Goal: Transaction & Acquisition: Purchase product/service

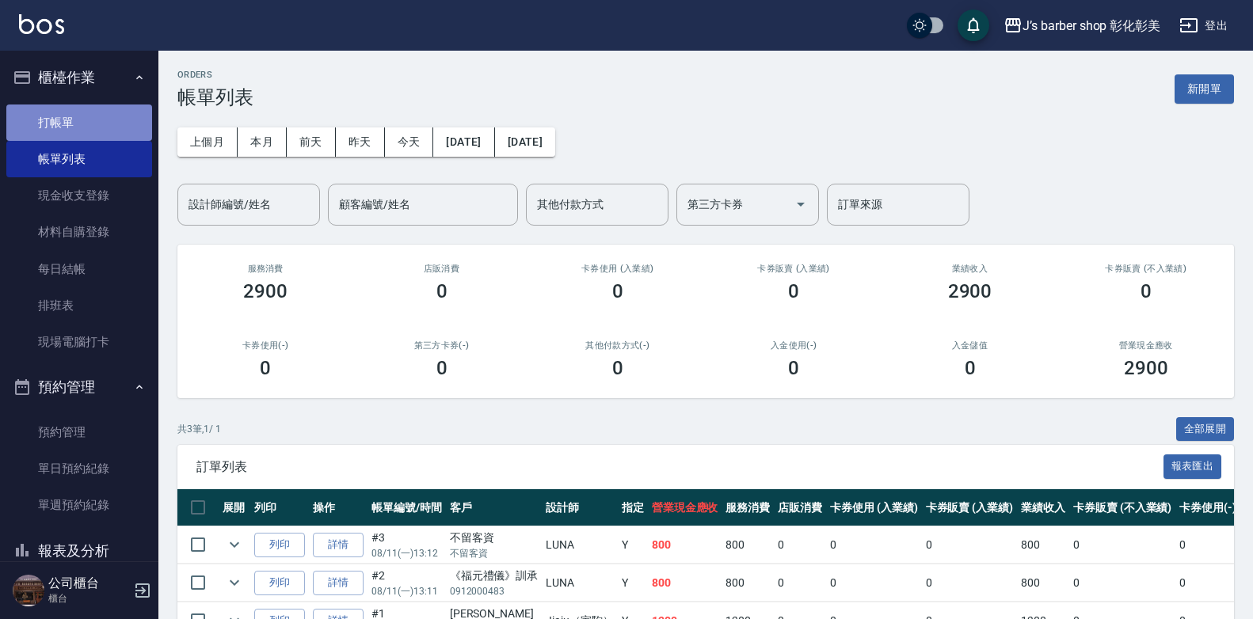
click at [79, 124] on link "打帳單" at bounding box center [79, 123] width 146 height 36
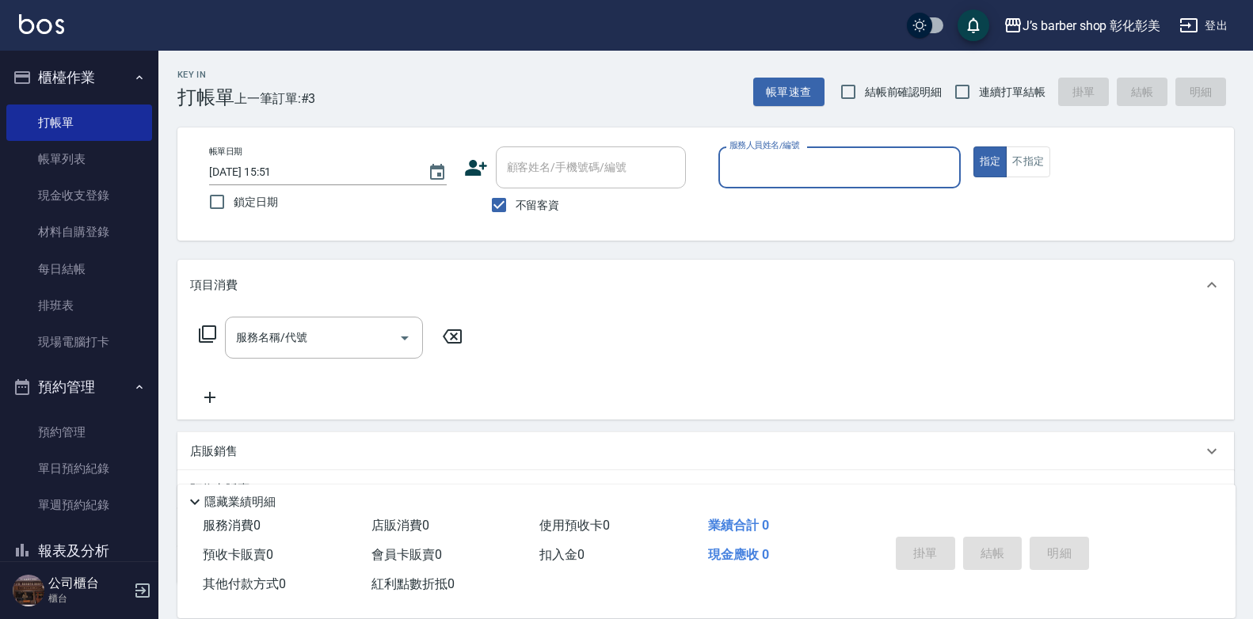
click at [280, 173] on input "2025/08/11 15:51" at bounding box center [310, 172] width 203 height 26
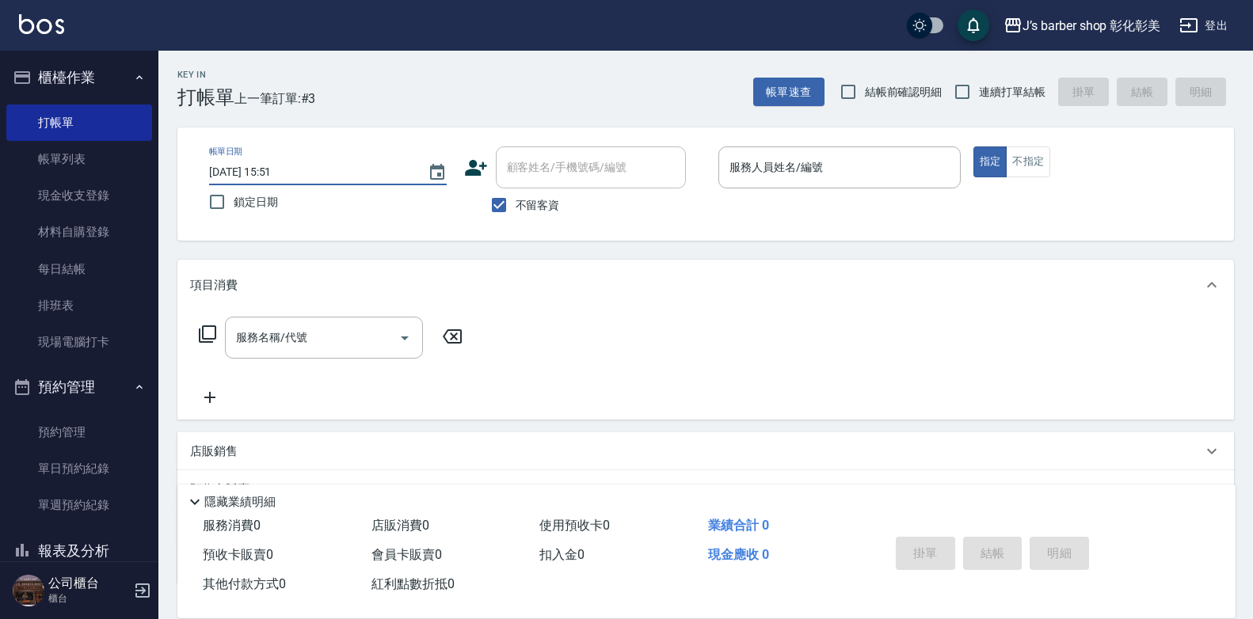
type input "2025/08/11 01:51"
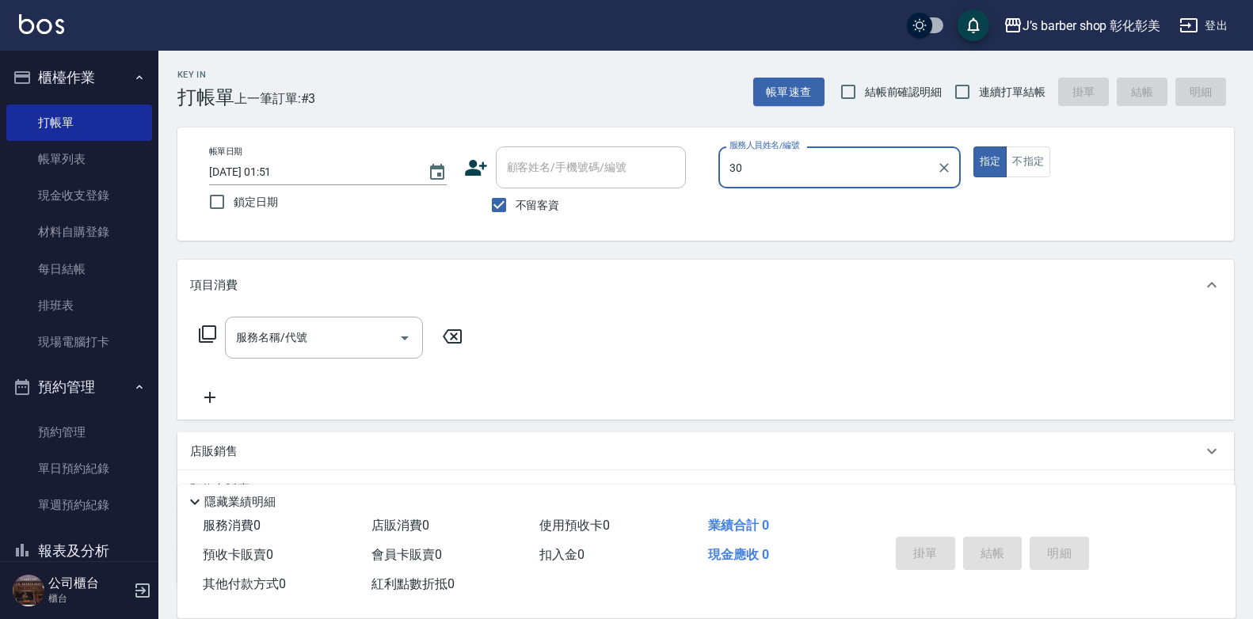
type input "30"
click at [280, 173] on input "2025/08/11 01:51" at bounding box center [310, 172] width 203 height 26
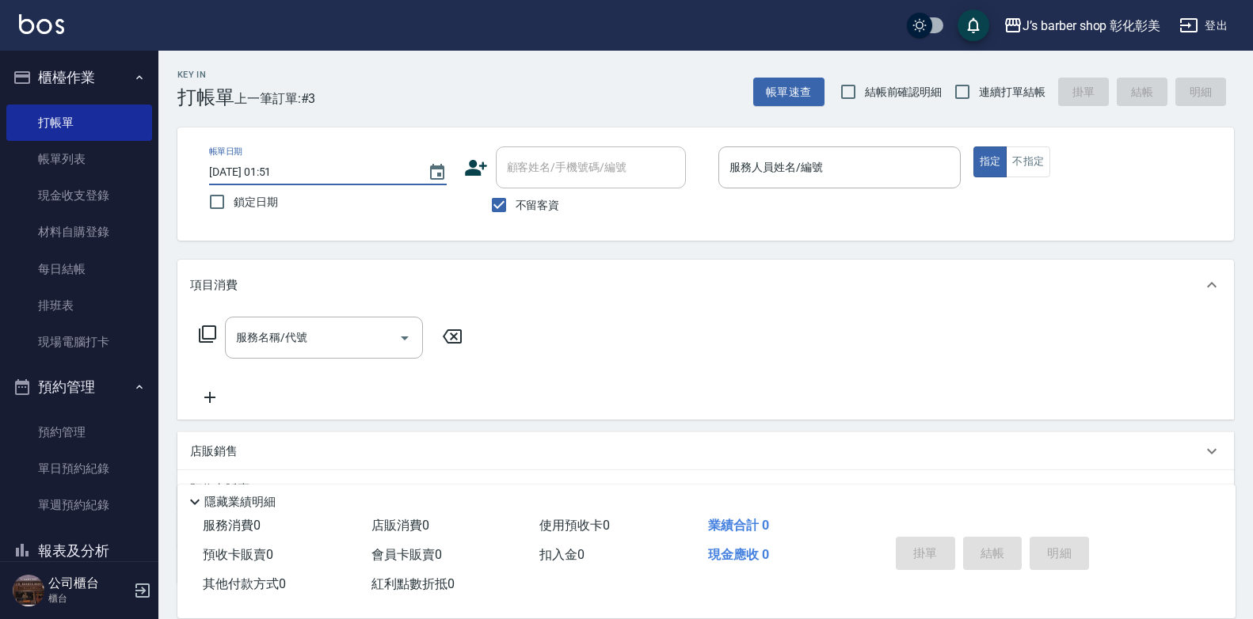
type input "2025/08/11 13:51"
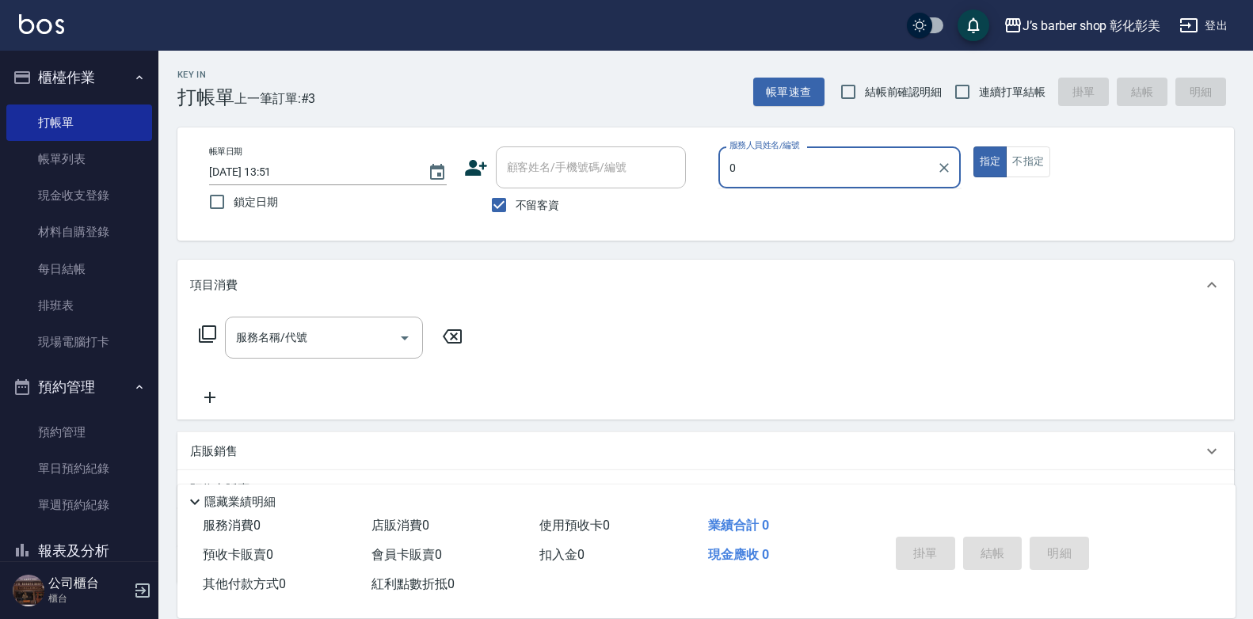
type input "0"
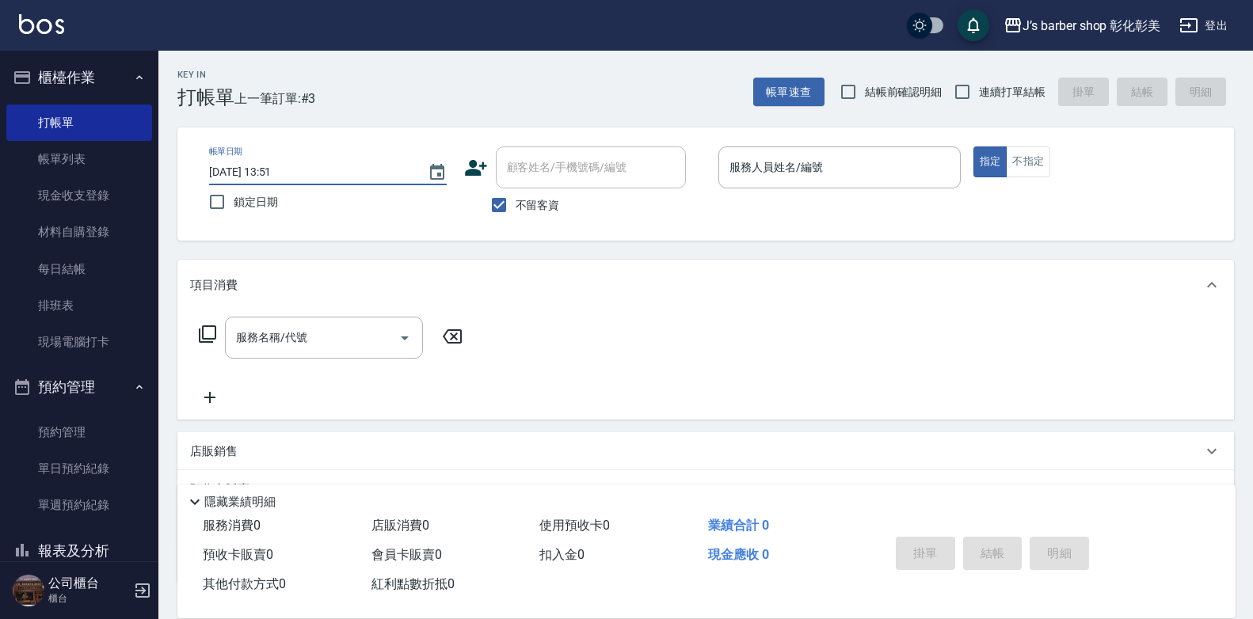
click at [291, 173] on input "2025/08/11 13:51" at bounding box center [310, 172] width 203 height 26
type input "2025/08/11 13:00"
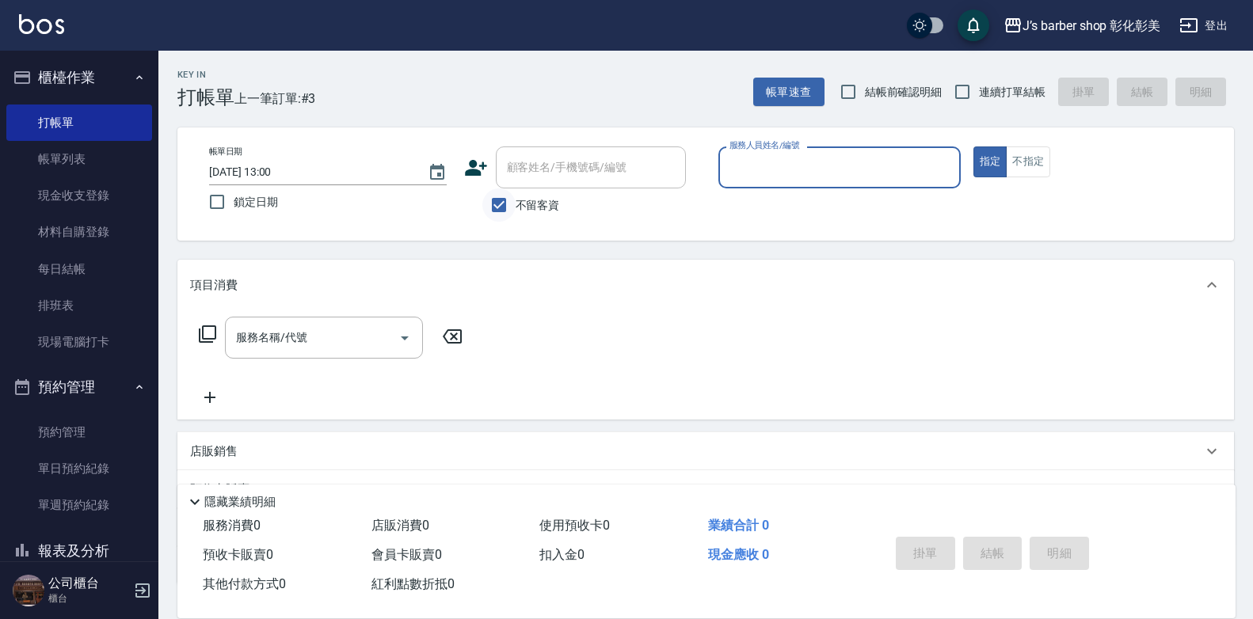
click at [493, 207] on input "不留客資" at bounding box center [498, 204] width 33 height 33
checkbox input "false"
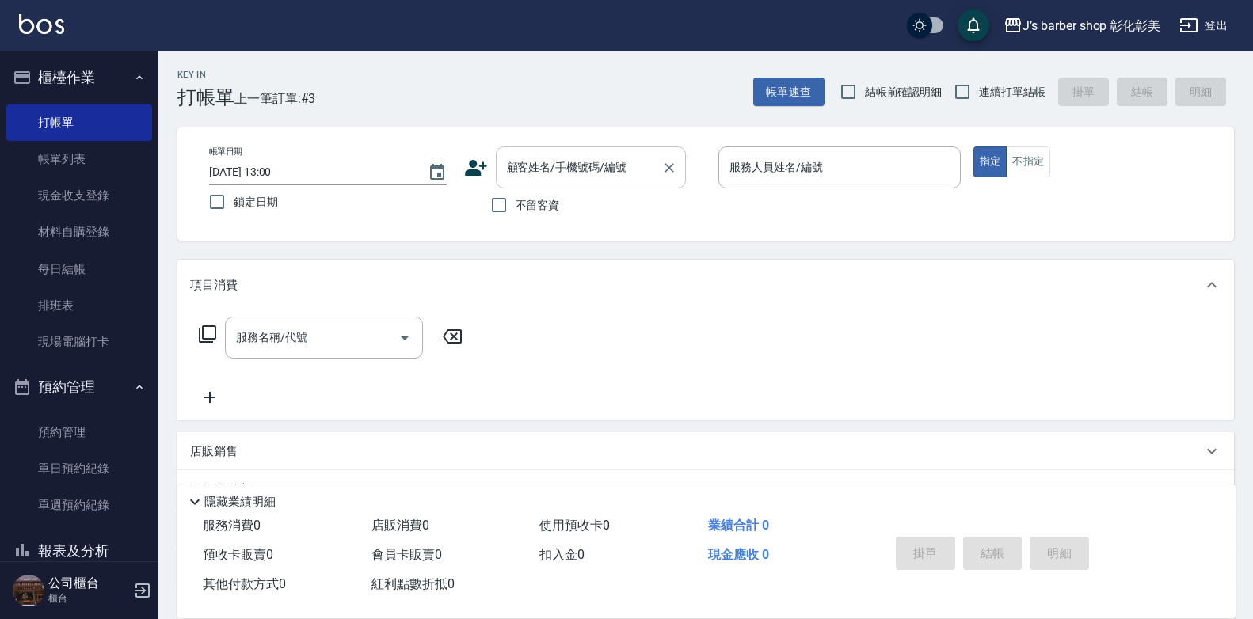
click at [528, 185] on div "顧客姓名/手機號碼/編號" at bounding box center [591, 167] width 190 height 42
click at [528, 184] on div "顧客姓名/手機號碼/編號" at bounding box center [591, 167] width 190 height 42
click at [530, 183] on div "顧客姓名/手機號碼/編號" at bounding box center [591, 167] width 190 height 42
type input "5"
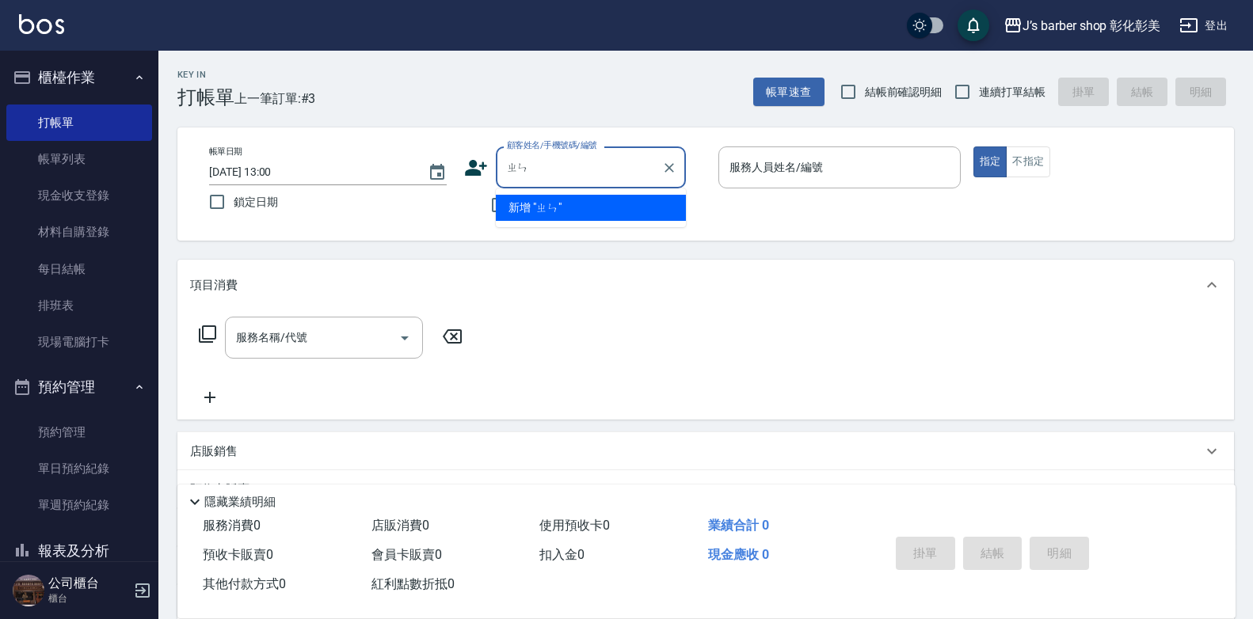
type input "真"
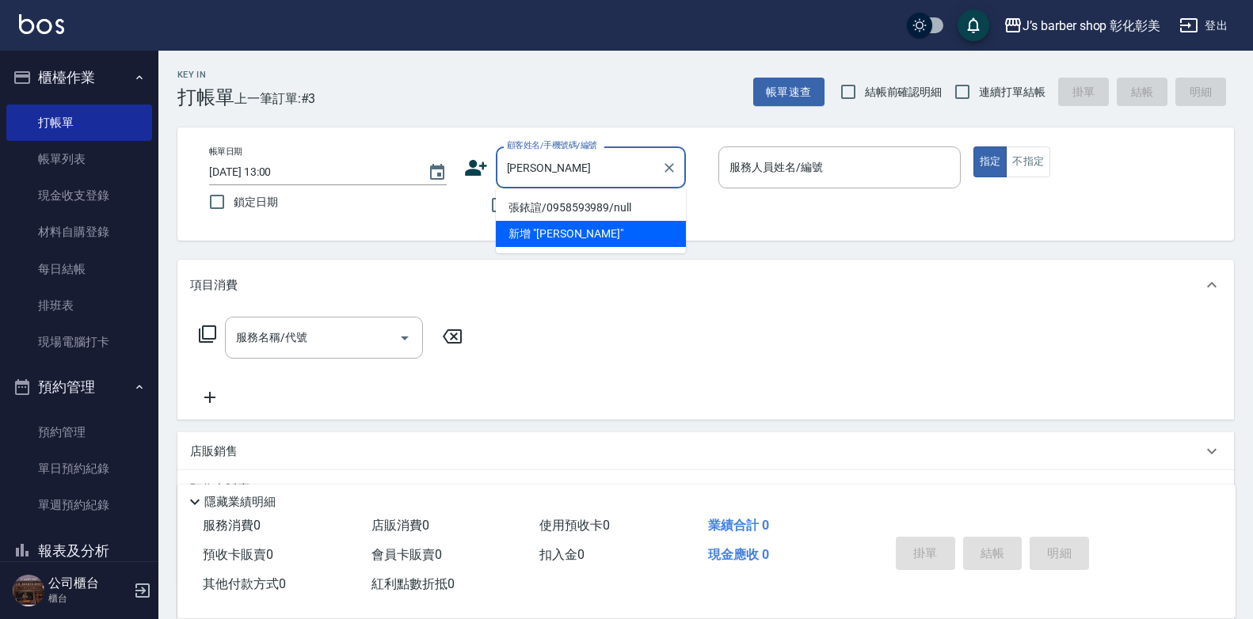
click at [603, 200] on li "張銥諠/0958593989/null" at bounding box center [591, 208] width 190 height 26
type input "張銥諠/0958593989/null"
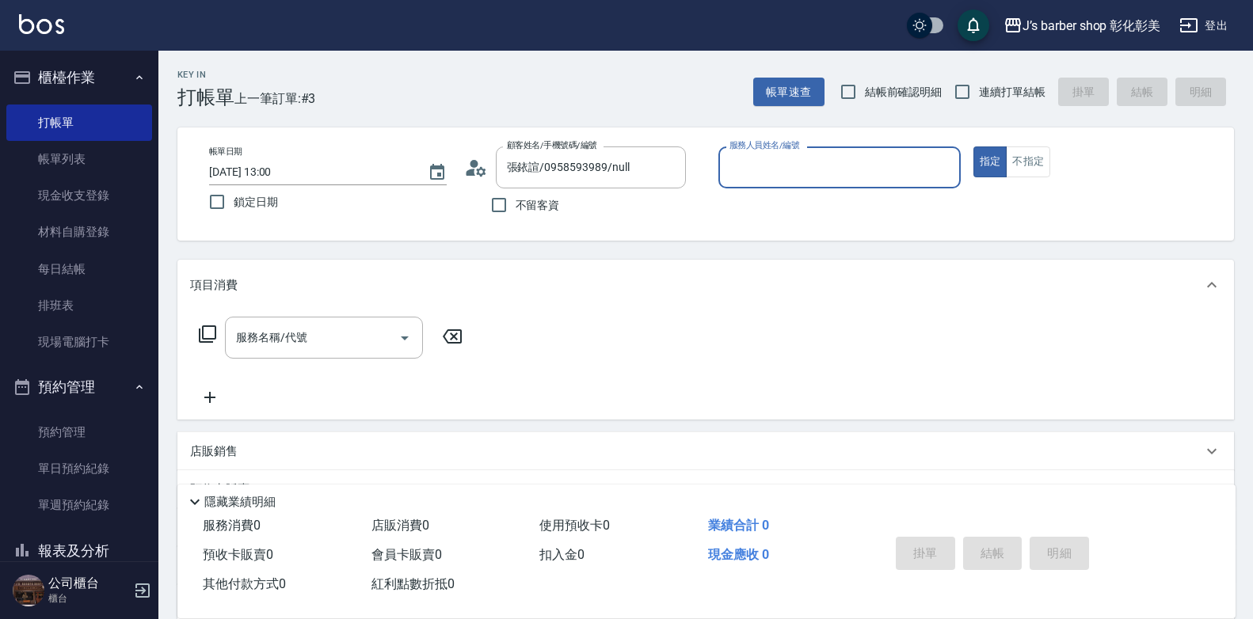
click at [729, 162] on input "服務人員姓名/編號" at bounding box center [839, 168] width 228 height 28
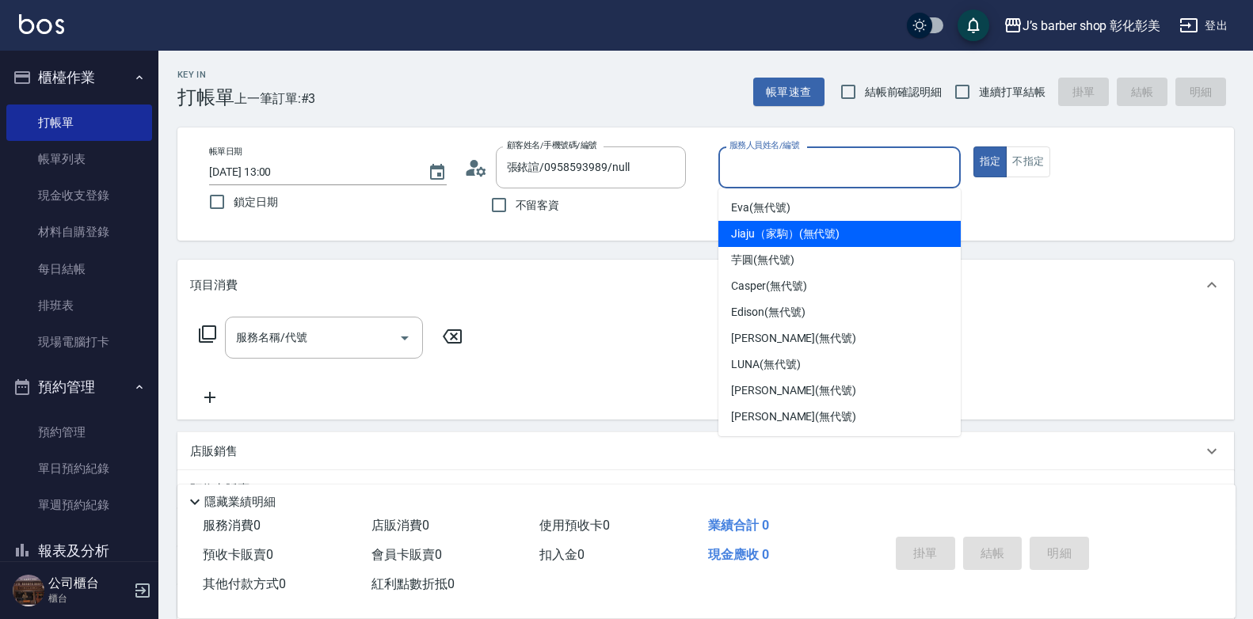
click at [759, 226] on span "Jiaju（家駒） (無代號)" at bounding box center [785, 234] width 108 height 17
type input "Jiaju（家駒）(無代號)"
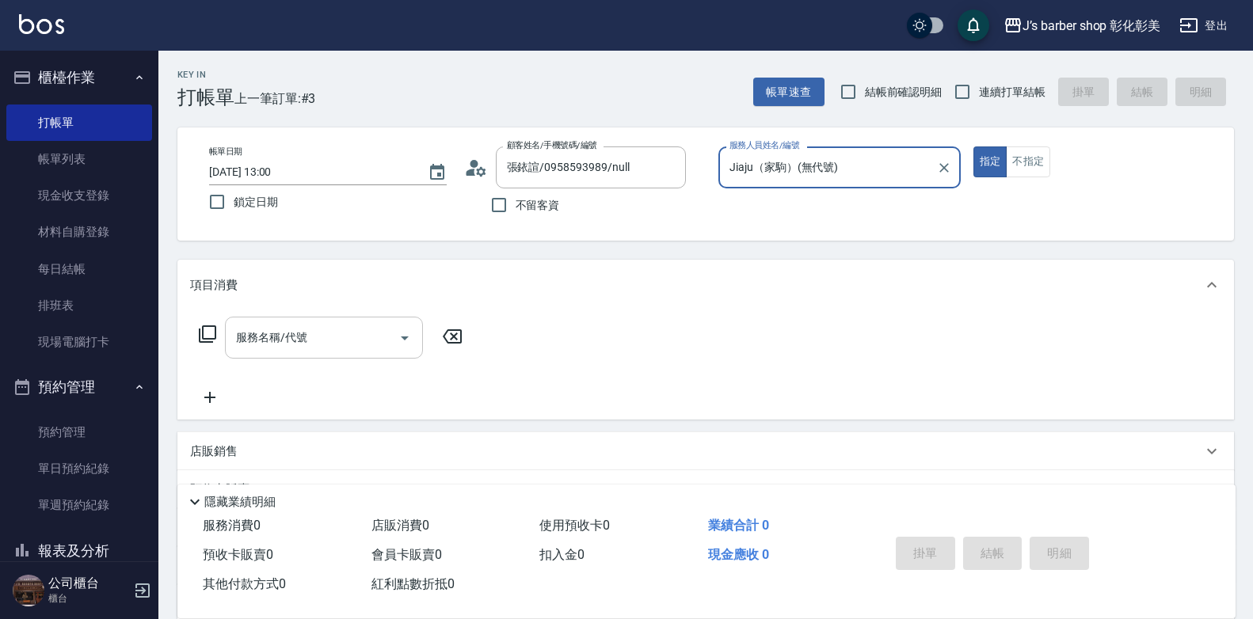
click at [287, 347] on input "服務名稱/代號" at bounding box center [312, 338] width 160 height 28
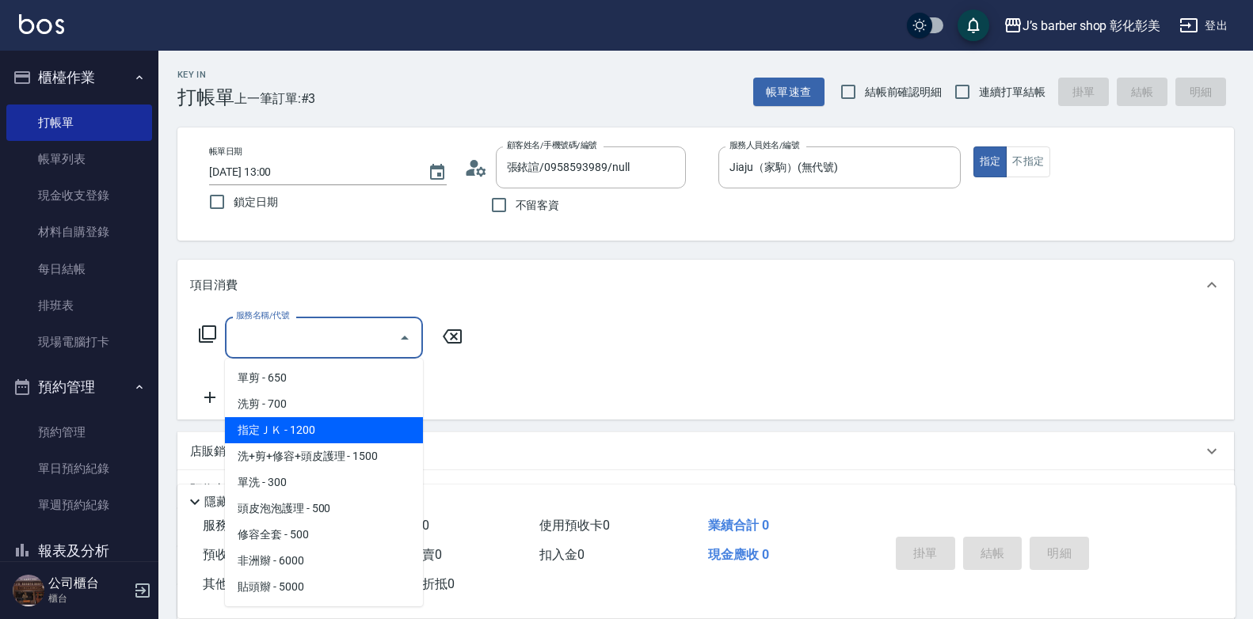
click at [299, 418] on span "指定ＪＫ - 1200" at bounding box center [324, 430] width 198 height 26
type input "指定ＪＫ(102)"
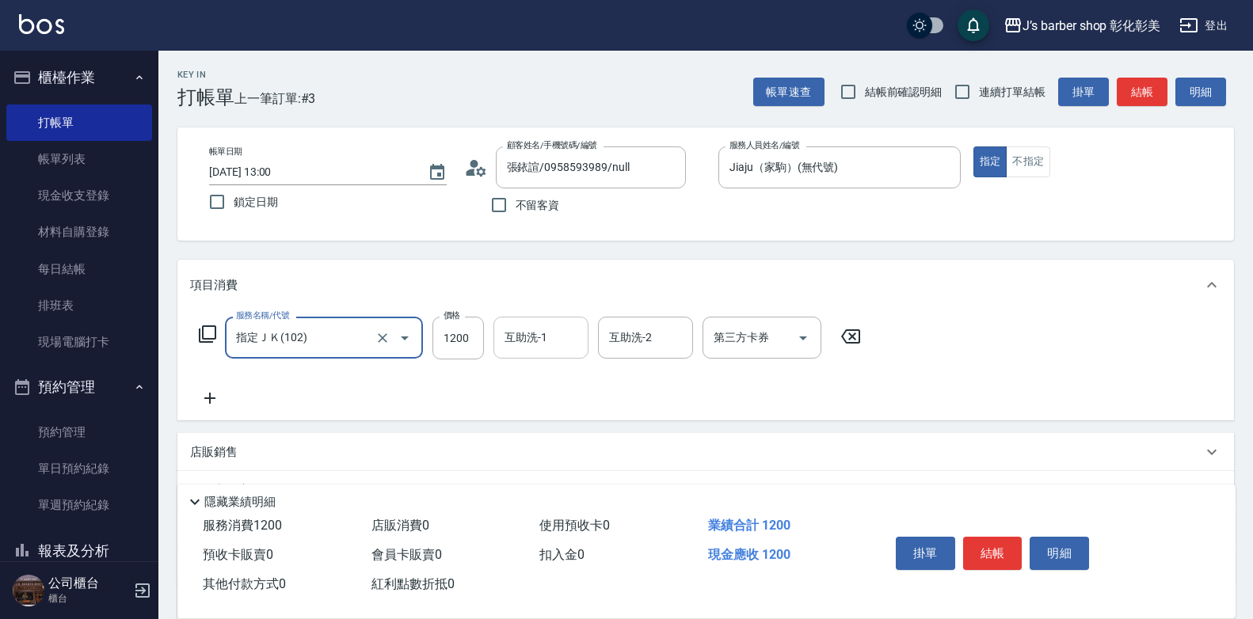
click at [517, 336] on div "互助洗-1 互助洗-1" at bounding box center [540, 338] width 95 height 42
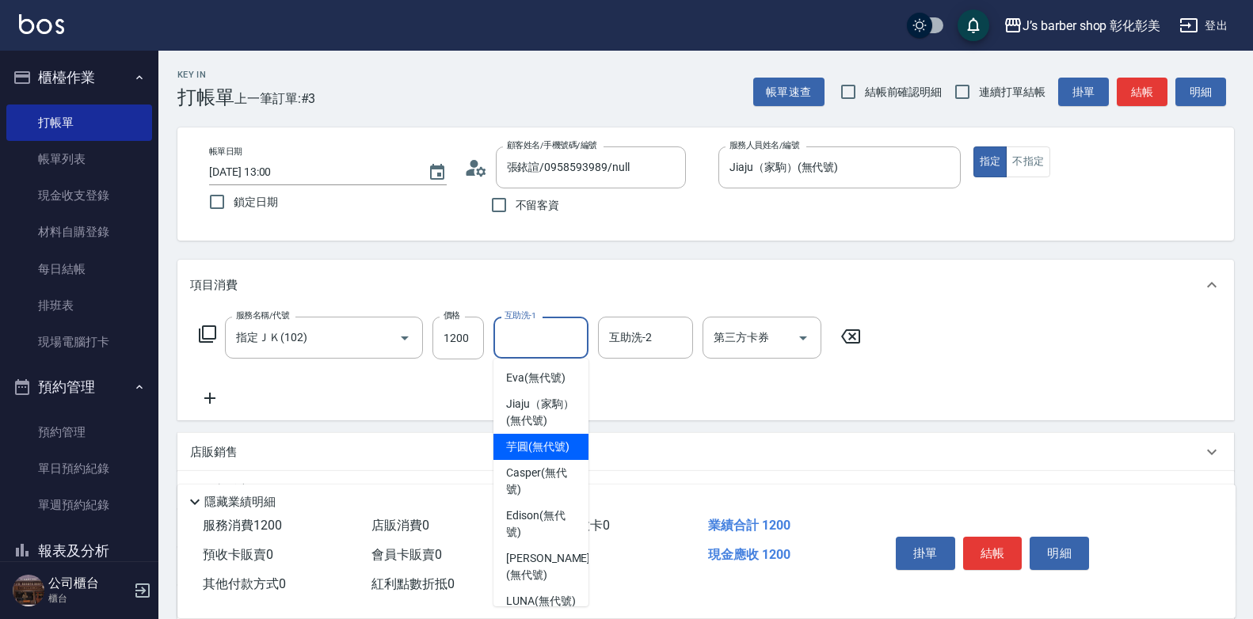
click at [509, 455] on span "芋圓 (無代號)" at bounding box center [537, 447] width 63 height 17
click at [509, 467] on div "店販銷售" at bounding box center [705, 452] width 1056 height 38
type input "芋圓(無代號)"
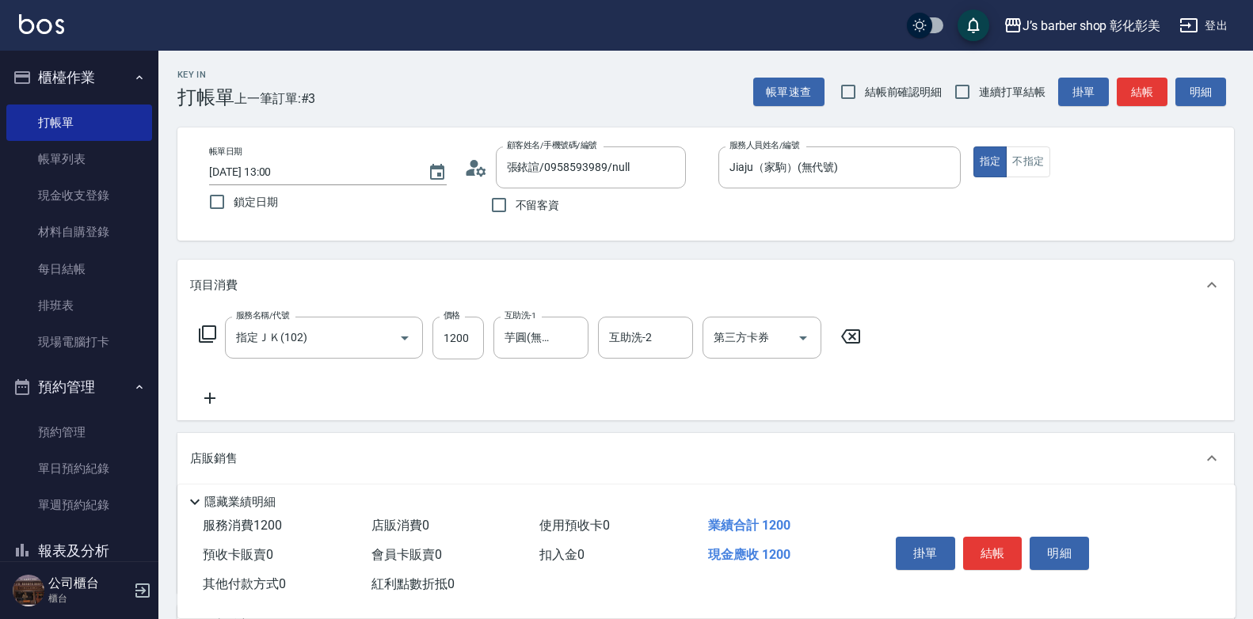
click at [987, 538] on button "結帳" at bounding box center [992, 553] width 59 height 33
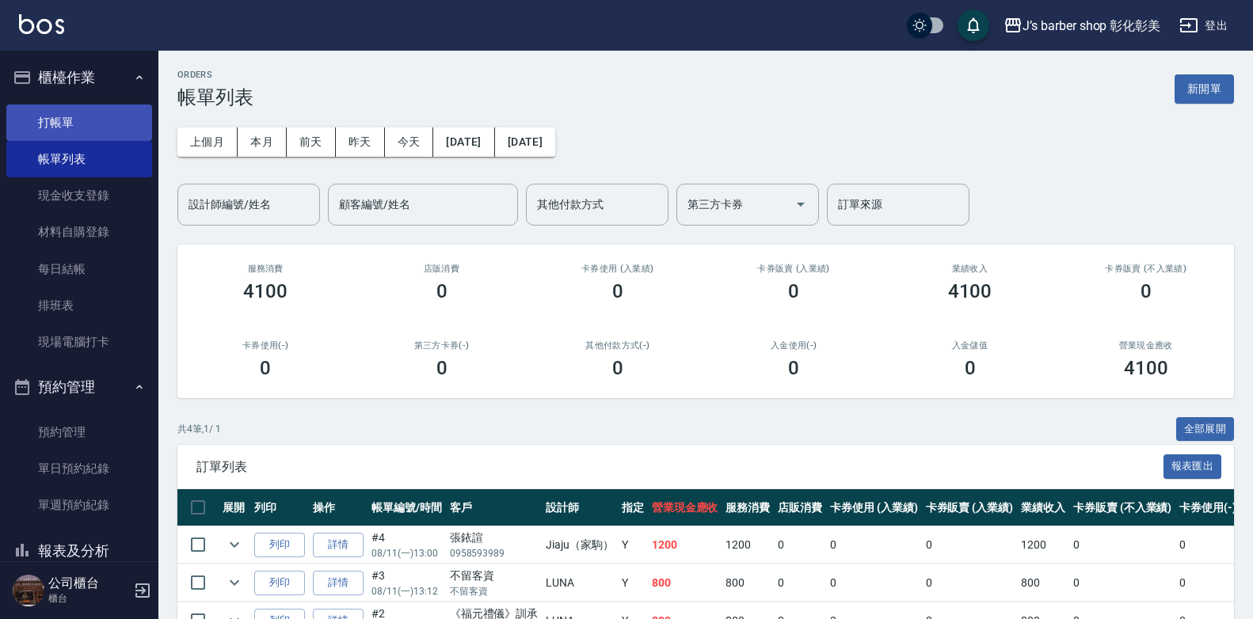
click at [102, 124] on link "打帳單" at bounding box center [79, 123] width 146 height 36
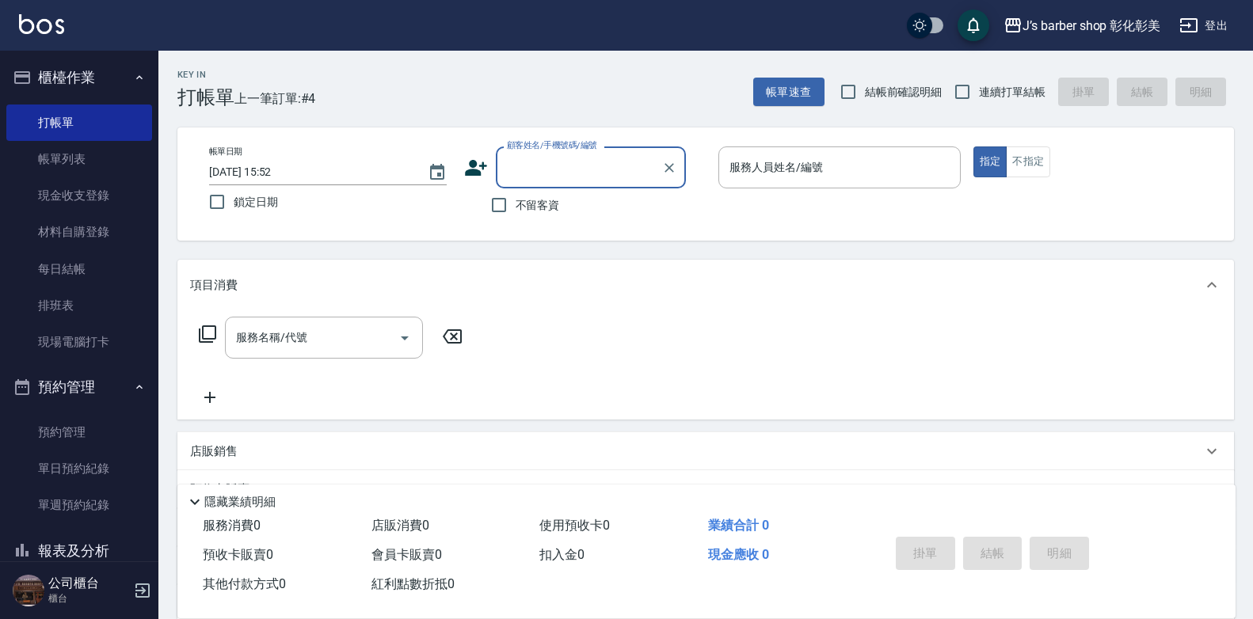
click at [279, 169] on input "2025/08/11 15:52" at bounding box center [310, 172] width 203 height 26
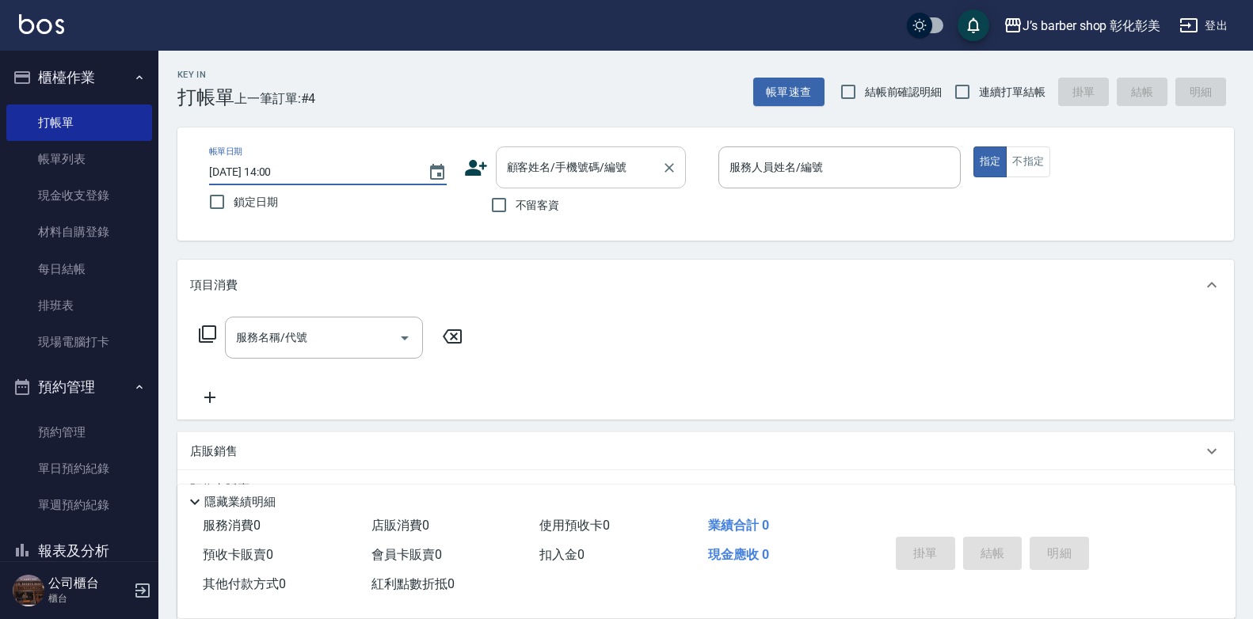
type input "2025/08/11 14:00"
click at [507, 172] on input "顧客姓名/手機號碼/編號" at bounding box center [579, 168] width 152 height 28
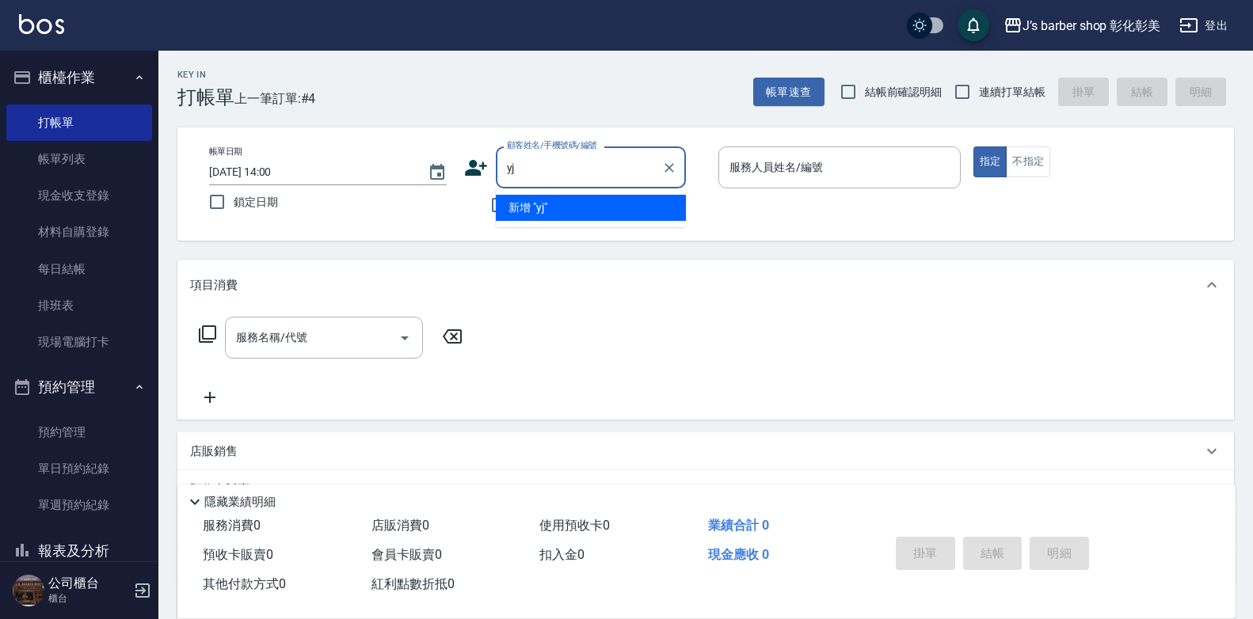
type input "y"
type input "租"
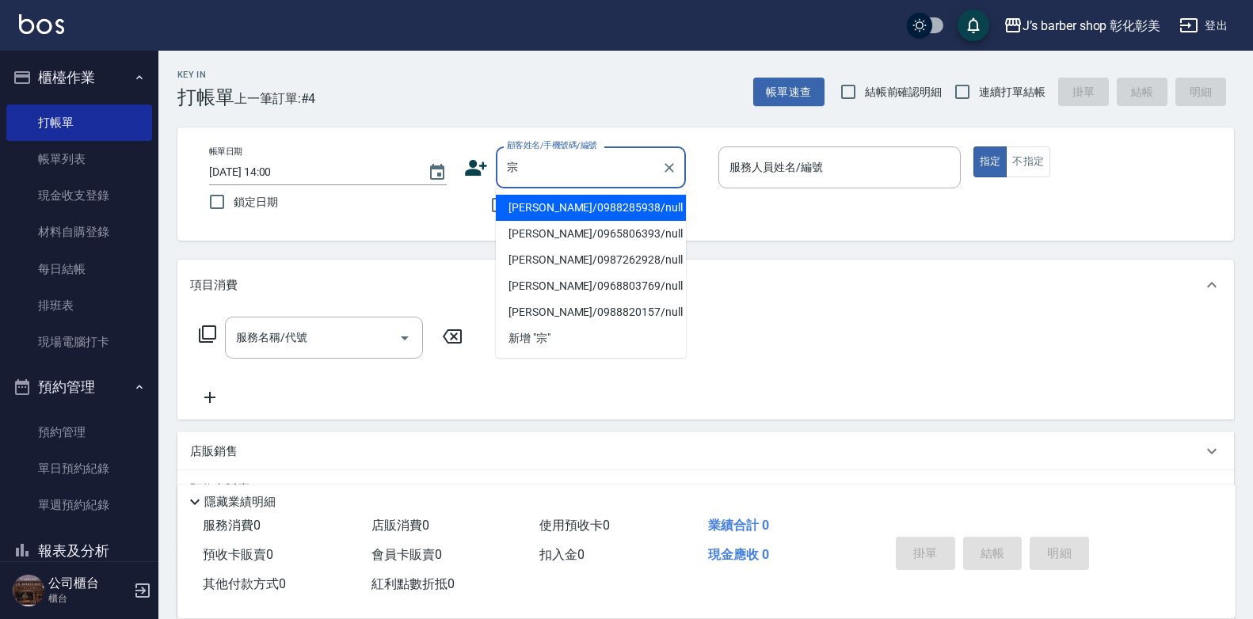
click at [589, 234] on li "宗毅/0965806393/null" at bounding box center [591, 234] width 190 height 26
type input "宗毅/0965806393/null"
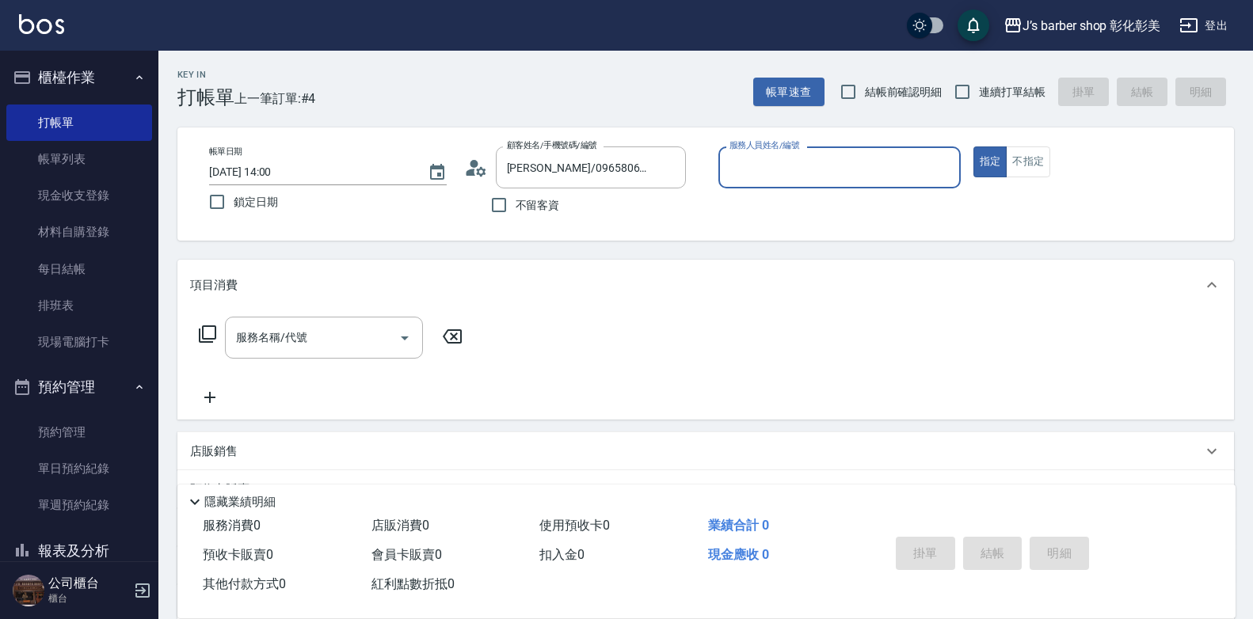
click at [759, 185] on div "服務人員姓名/編號" at bounding box center [839, 167] width 242 height 42
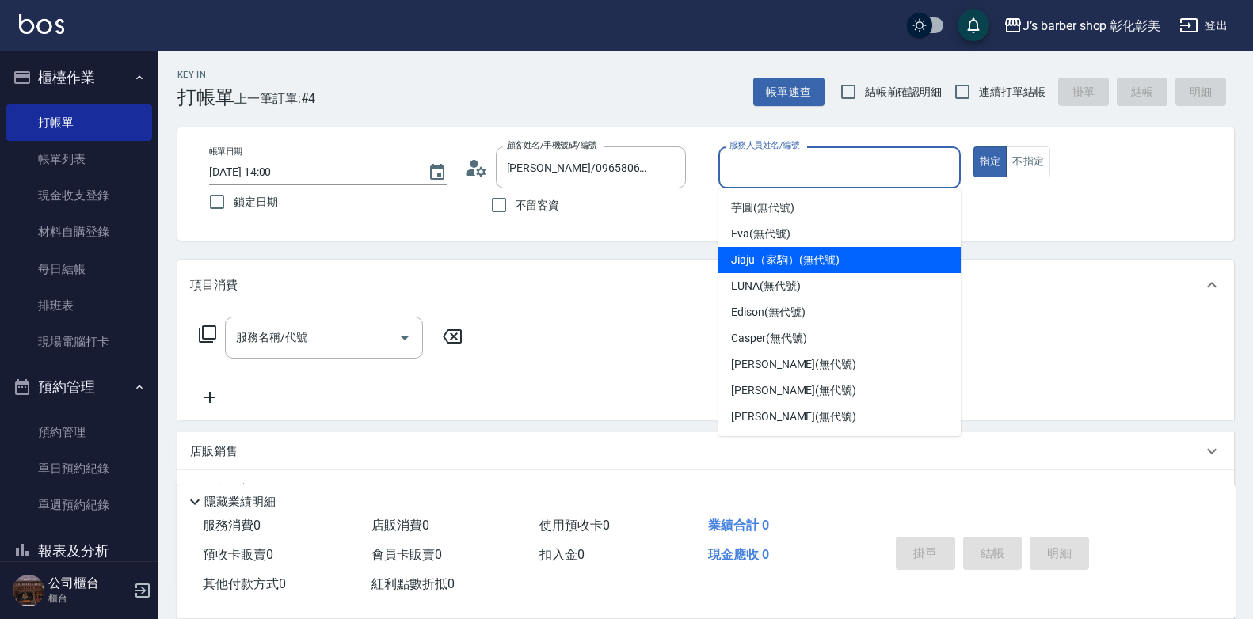
click at [751, 265] on span "Jiaju（家駒） (無代號)" at bounding box center [785, 260] width 108 height 17
type input "Jiaju（家駒）(無代號)"
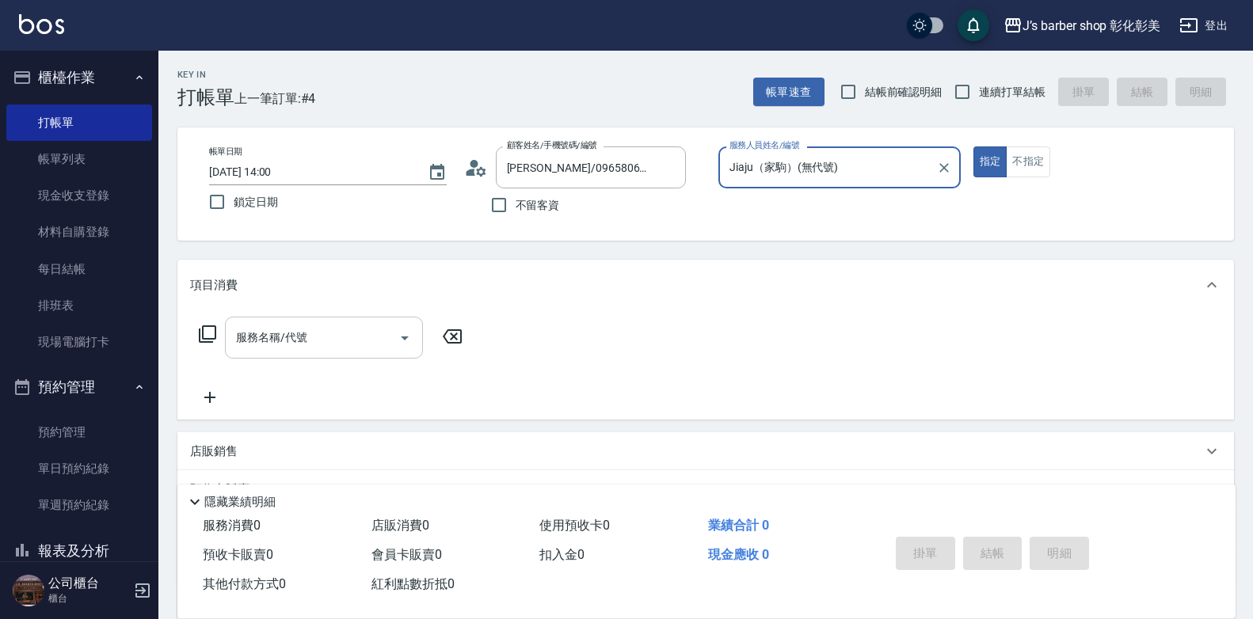
click at [317, 330] on input "服務名稱/代號" at bounding box center [312, 338] width 160 height 28
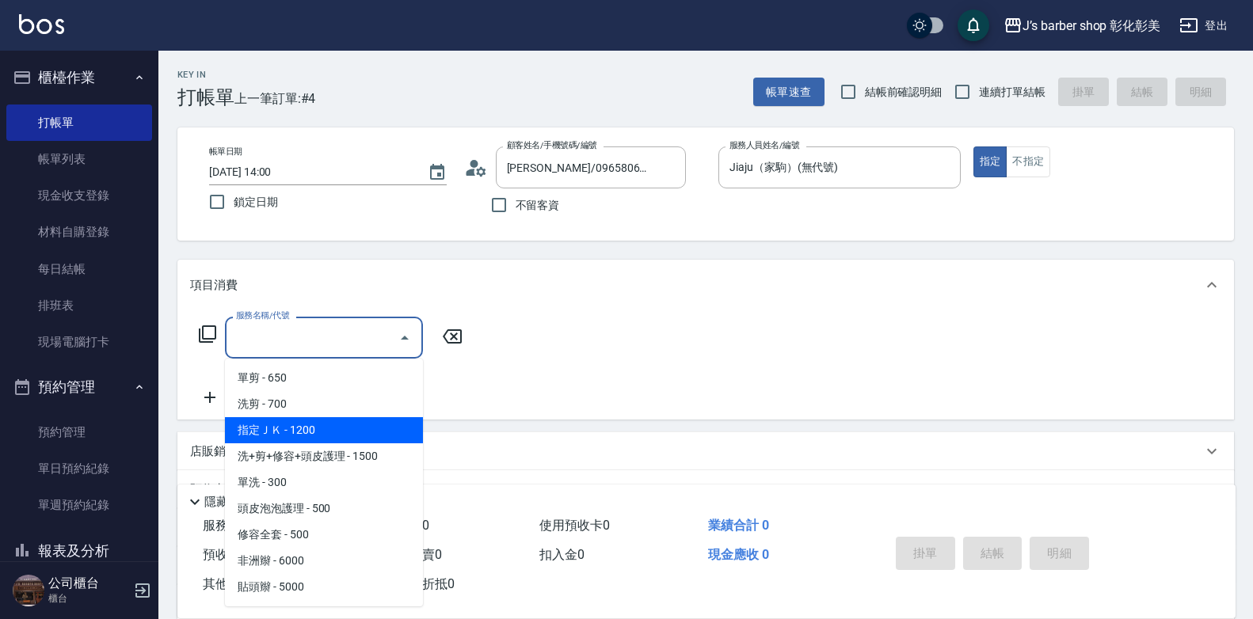
click at [320, 429] on span "指定ＪＫ - 1200" at bounding box center [324, 430] width 198 height 26
type input "指定ＪＫ(102)"
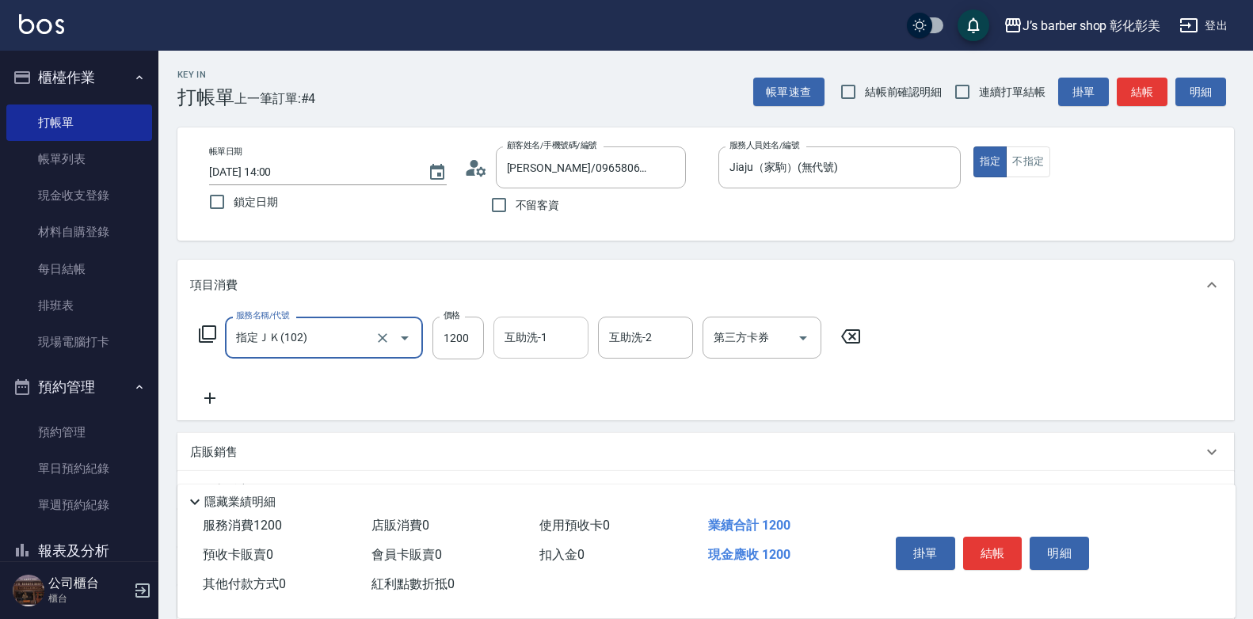
click at [533, 345] on div "互助洗-1 互助洗-1" at bounding box center [540, 338] width 95 height 42
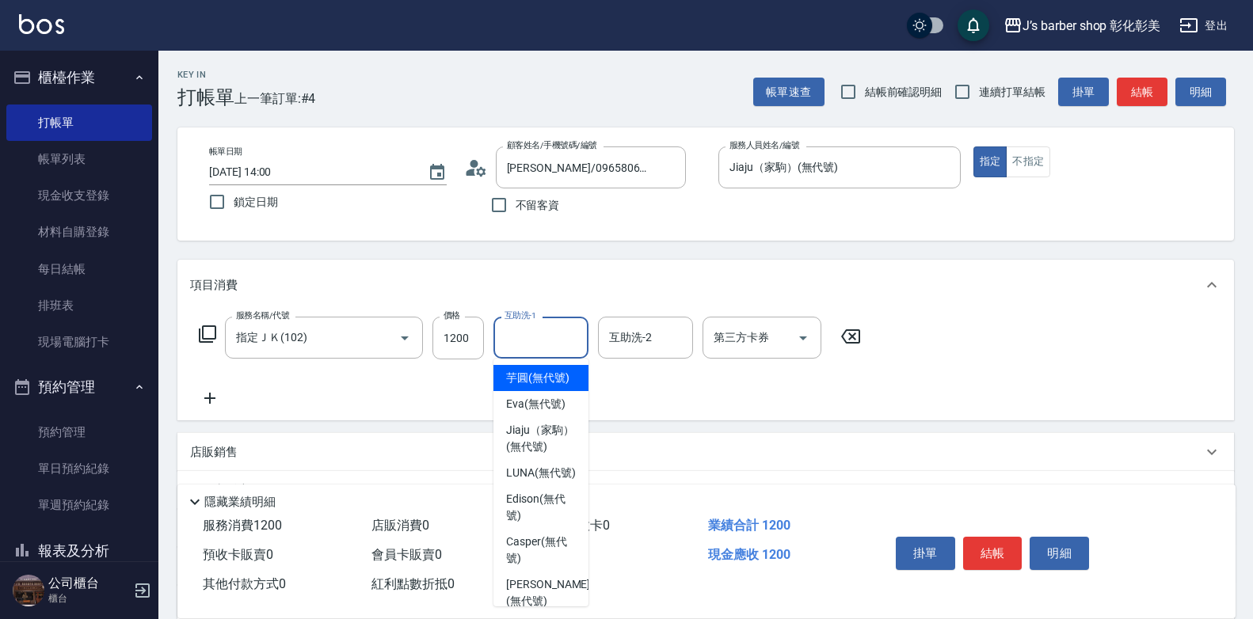
click at [529, 380] on span "芋圓 (無代號)" at bounding box center [537, 378] width 63 height 17
type input "芋圓(無代號)"
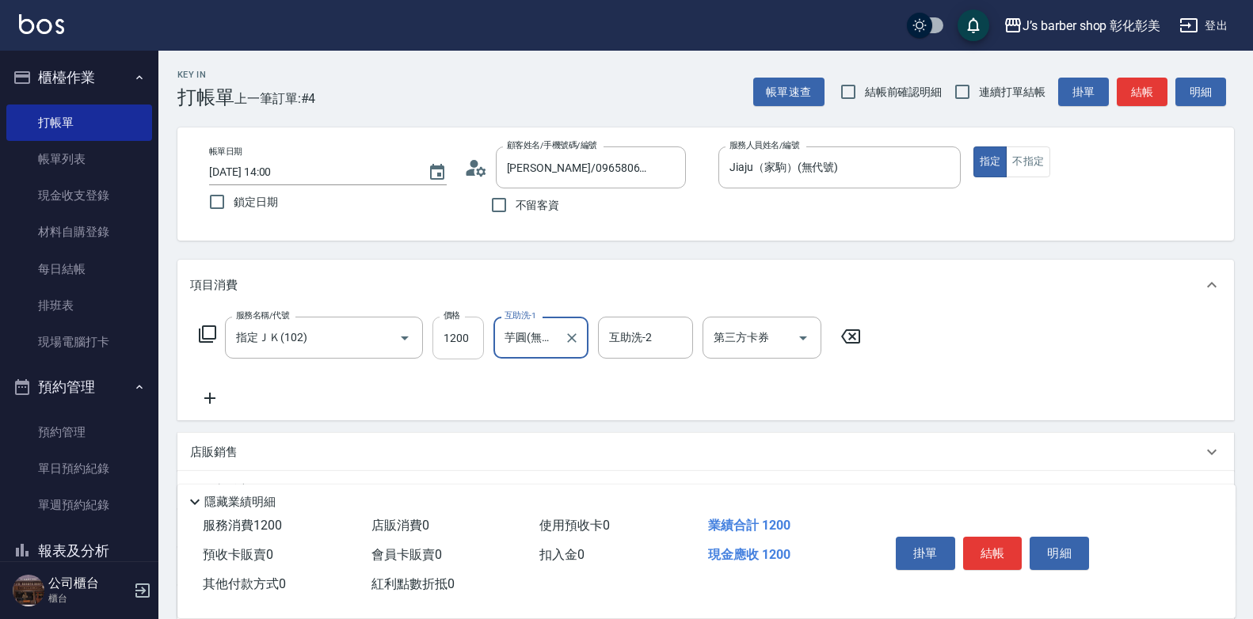
click at [472, 350] on input "1200" at bounding box center [457, 338] width 51 height 43
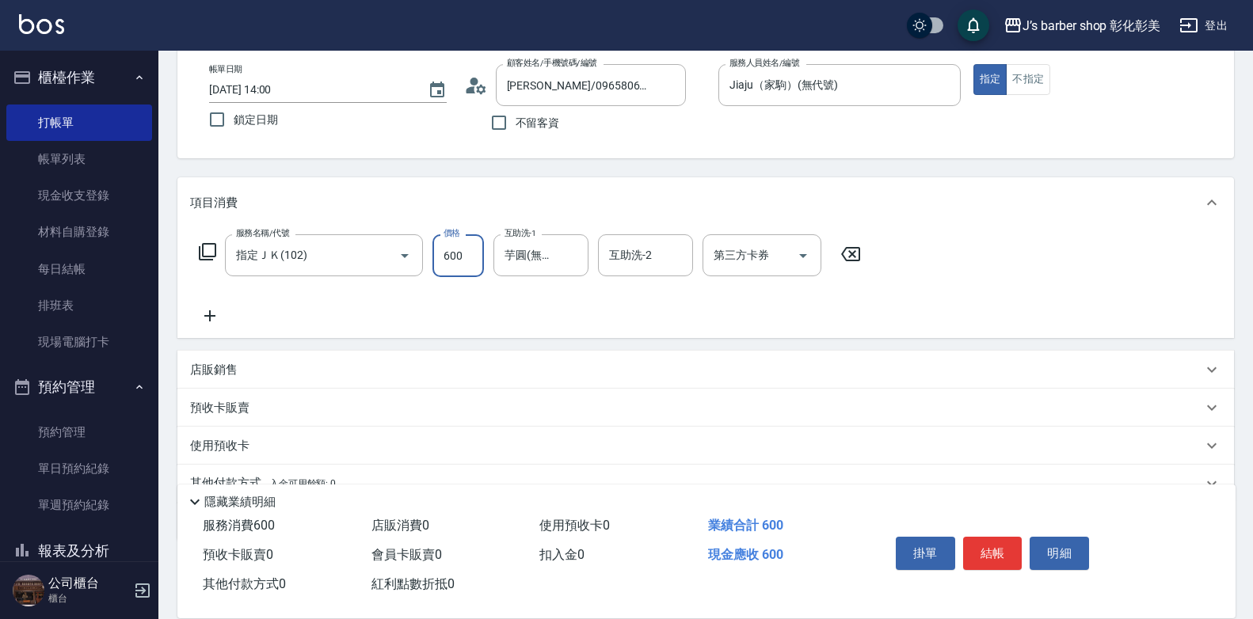
scroll to position [156, 0]
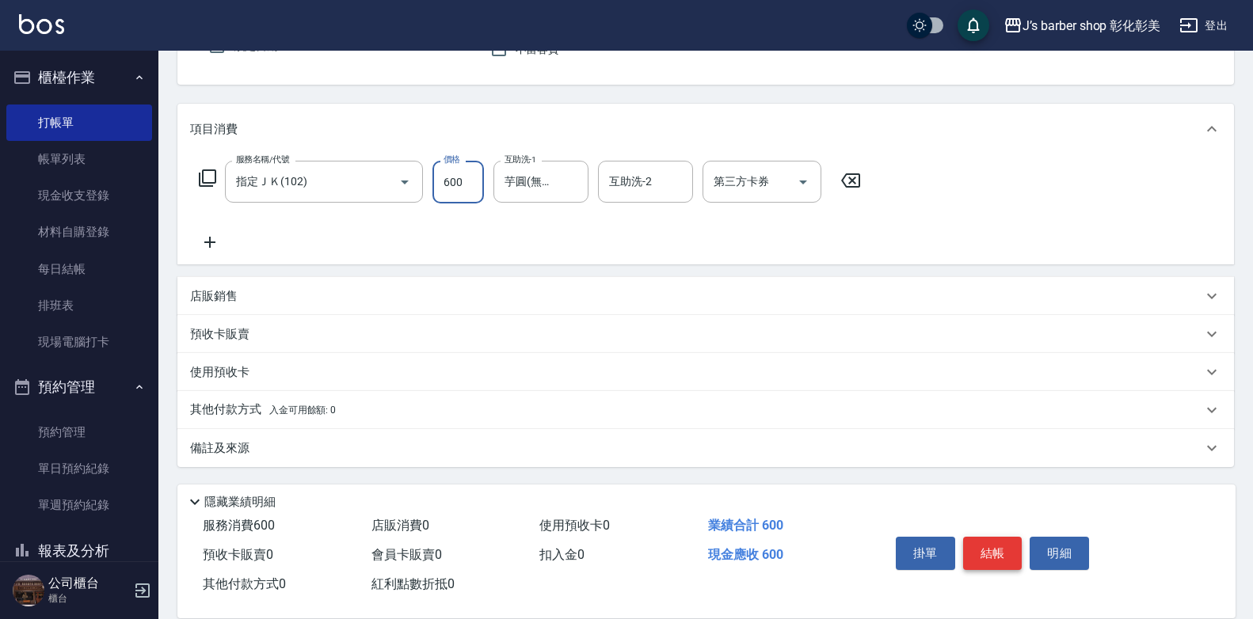
type input "600"
click at [990, 555] on button "結帳" at bounding box center [992, 553] width 59 height 33
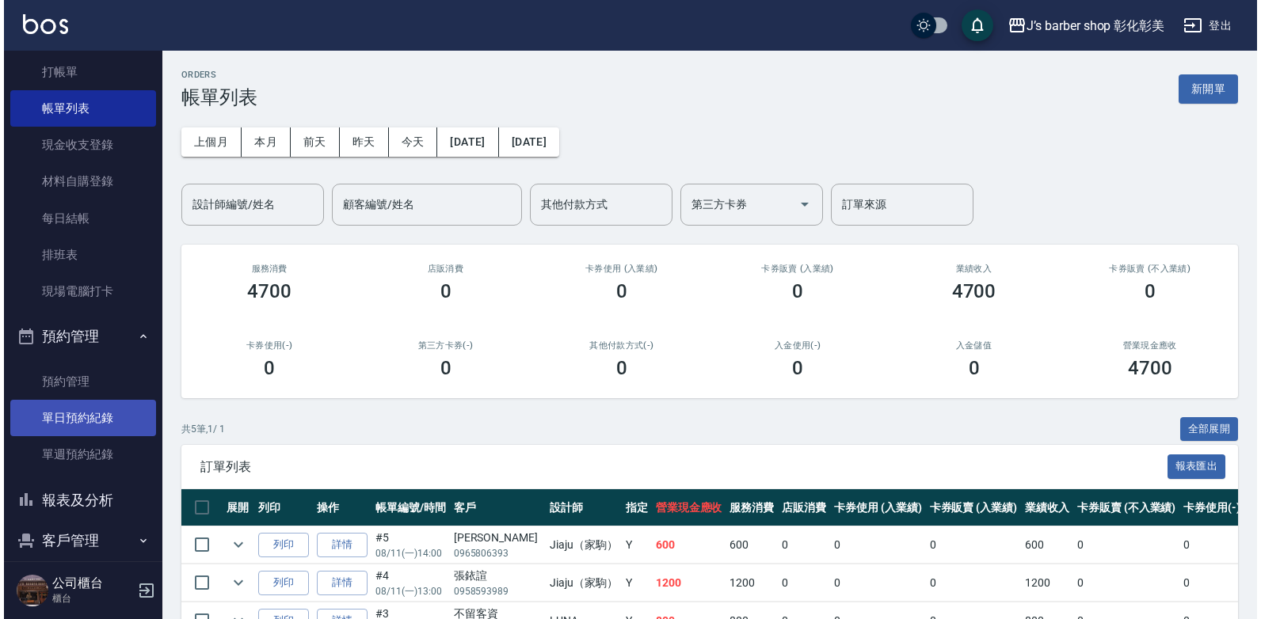
scroll to position [110, 0]
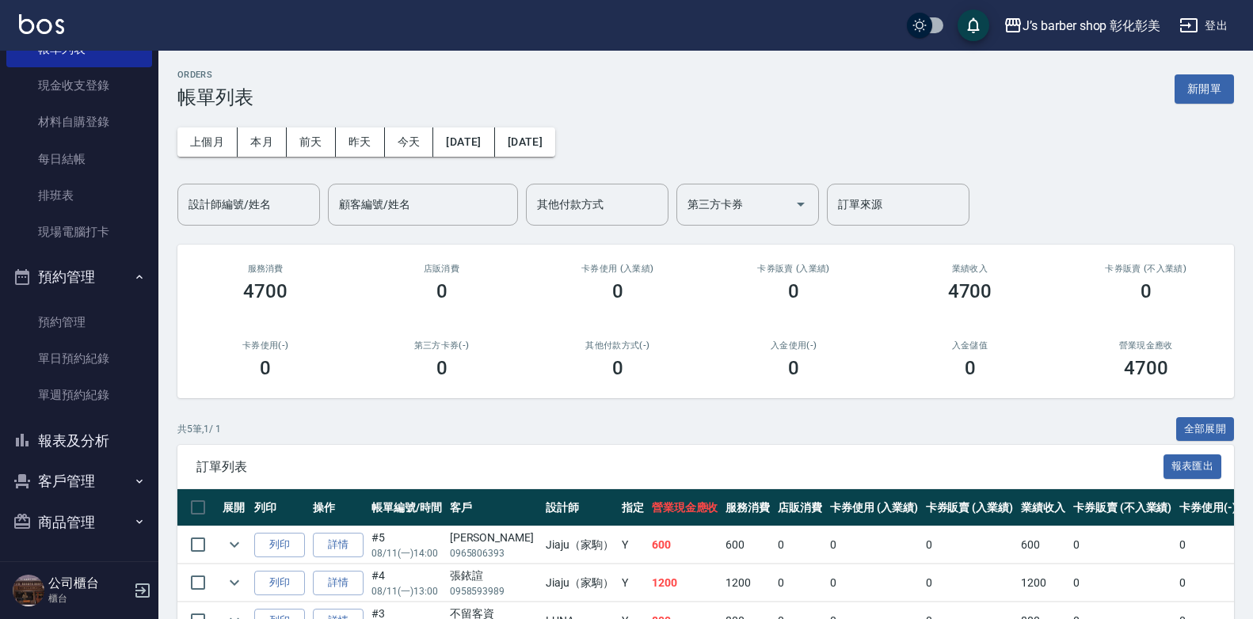
click at [91, 436] on button "報表及分析" at bounding box center [79, 440] width 146 height 41
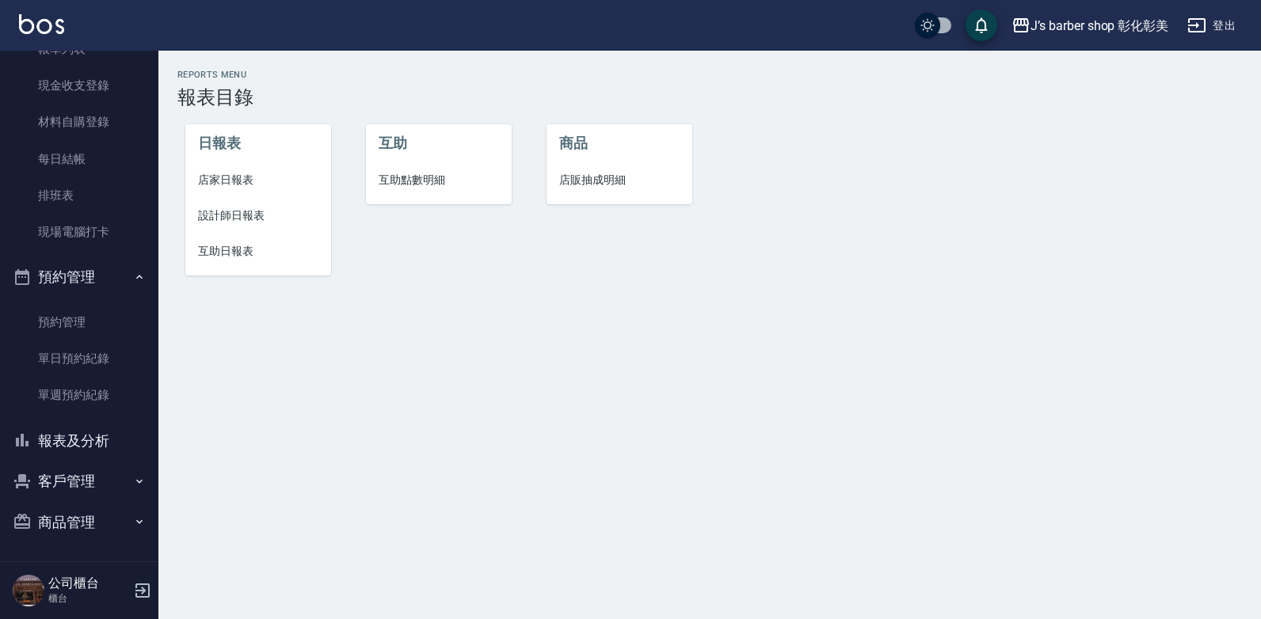
click at [436, 174] on span "互助點數明細" at bounding box center [439, 180] width 120 height 17
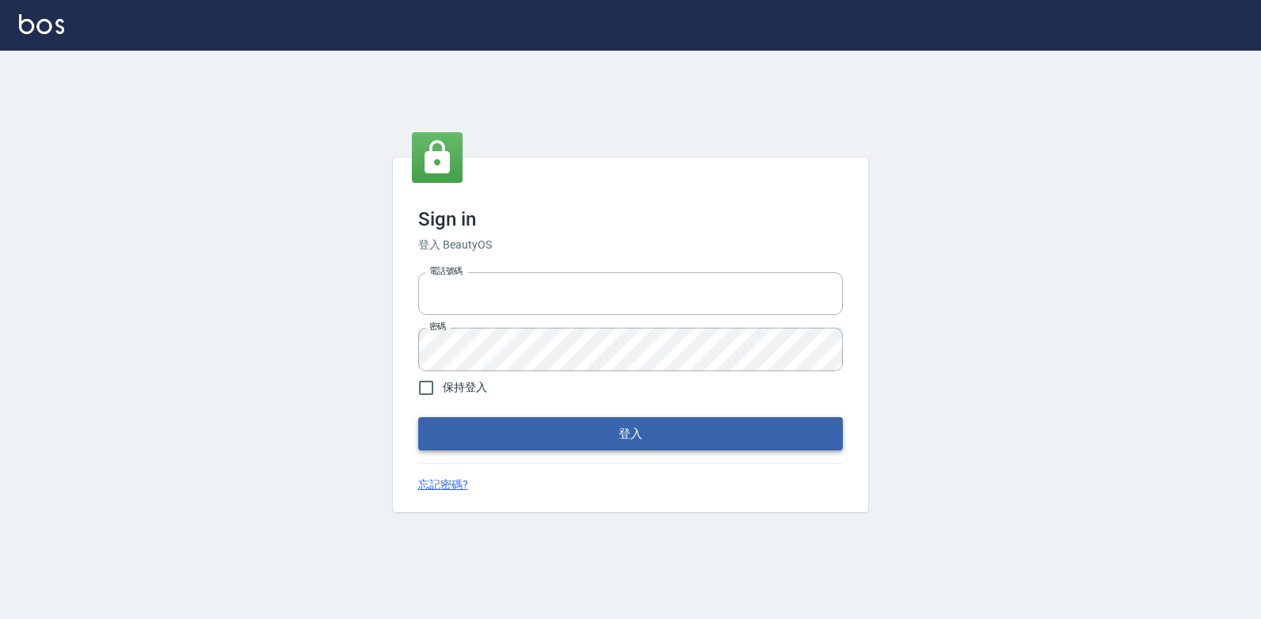
type input "047265856"
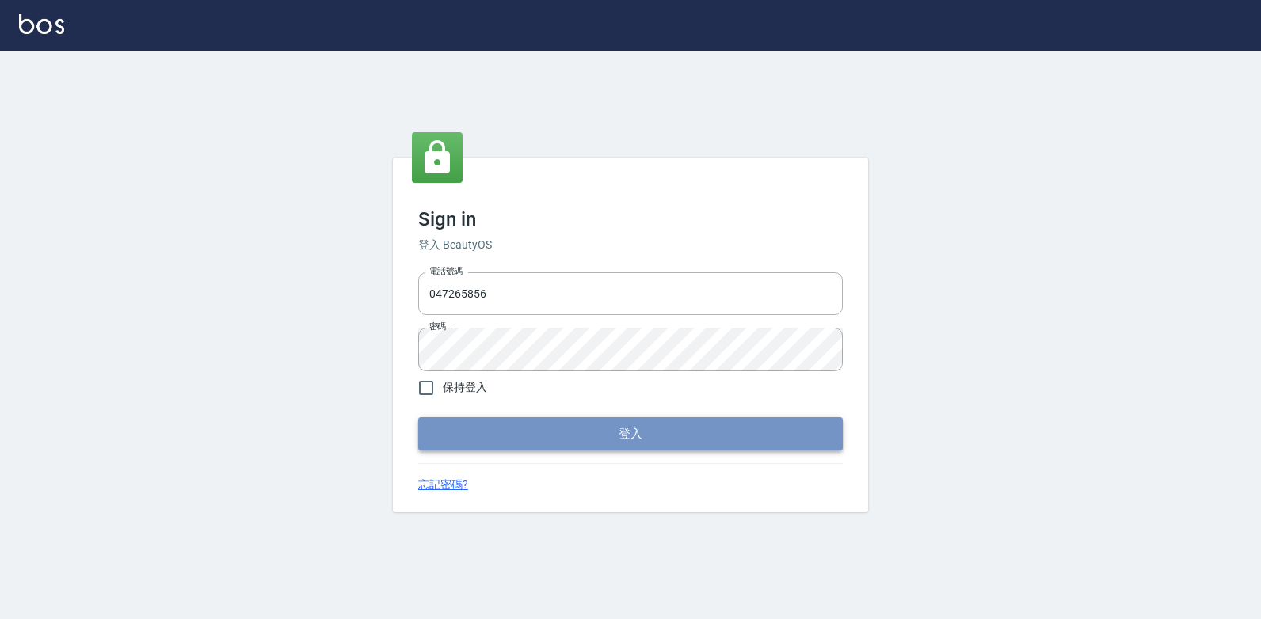
click at [549, 432] on button "登入" at bounding box center [630, 433] width 424 height 33
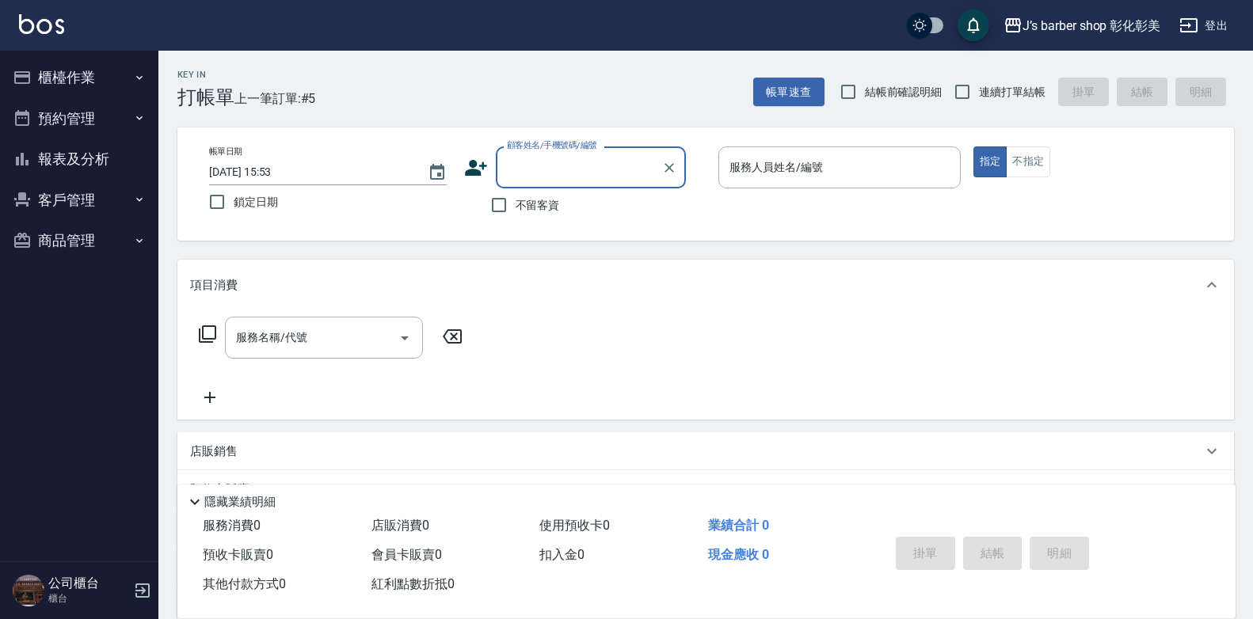
click at [89, 164] on button "報表及分析" at bounding box center [79, 159] width 146 height 41
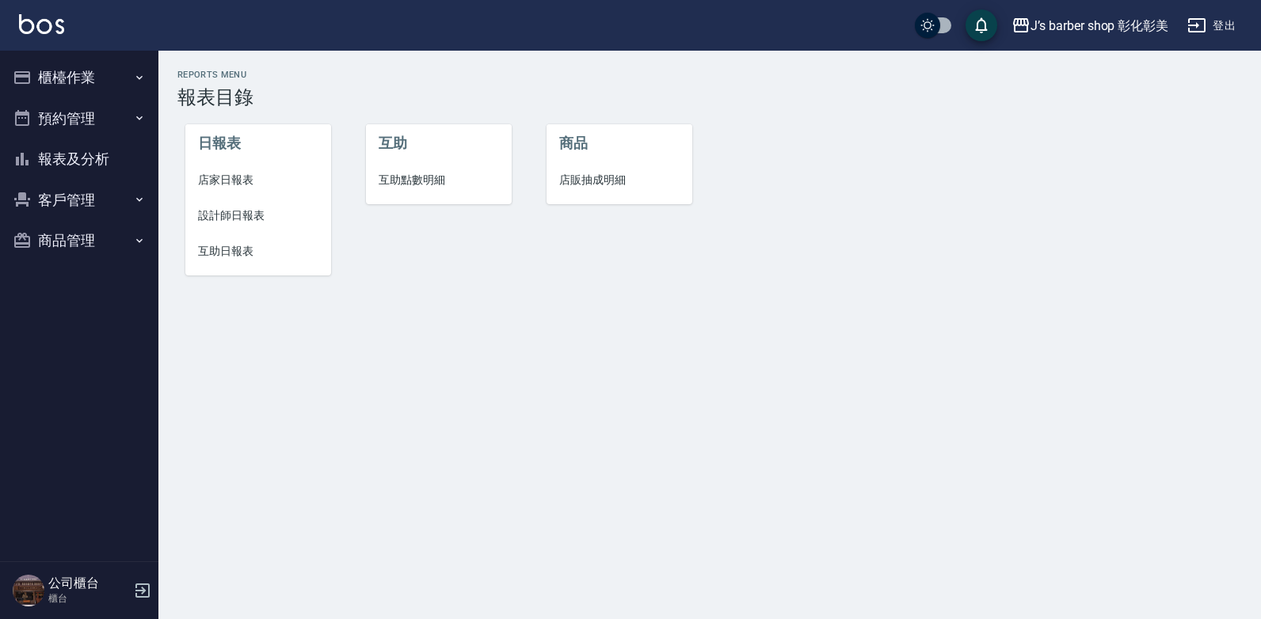
click at [395, 176] on span "互助點數明細" at bounding box center [439, 180] width 120 height 17
click at [395, 176] on div "Reports Menu 報表目錄 日報表 店家日報表 設計師日報表 互助日報表 互助 互助點數明細 商品 店販抽成明細" at bounding box center [630, 309] width 1261 height 619
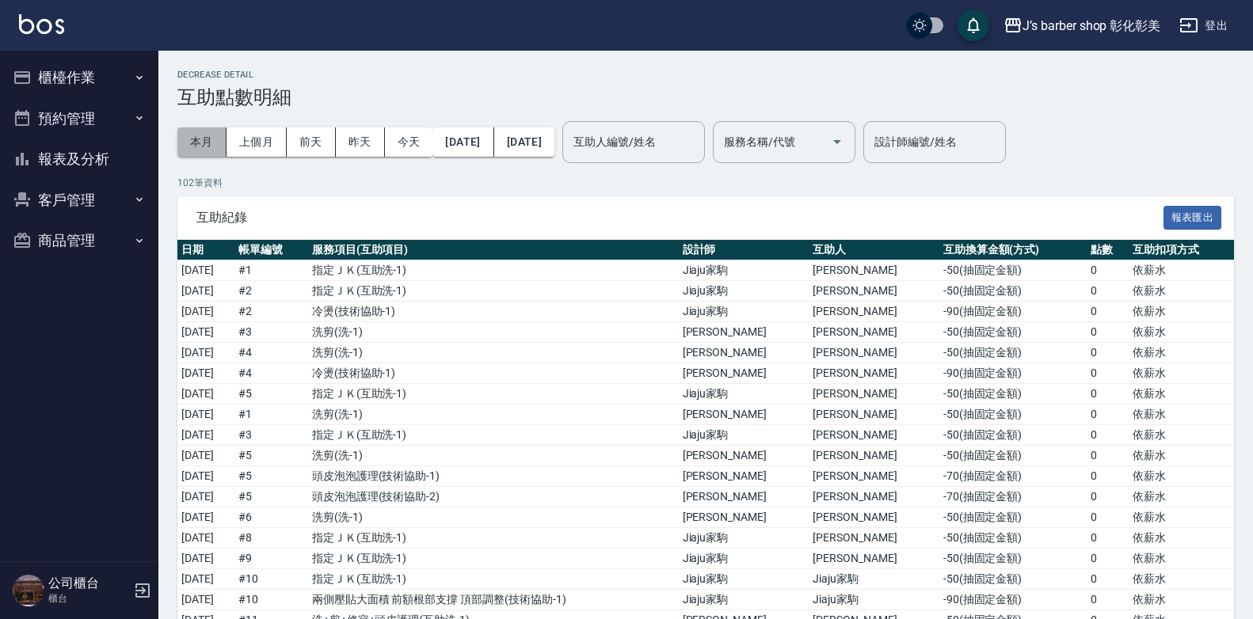
click at [201, 143] on button "本月" at bounding box center [201, 141] width 49 height 29
click at [702, 139] on div "互助人編號/姓名 互助人編號/姓名" at bounding box center [633, 142] width 143 height 42
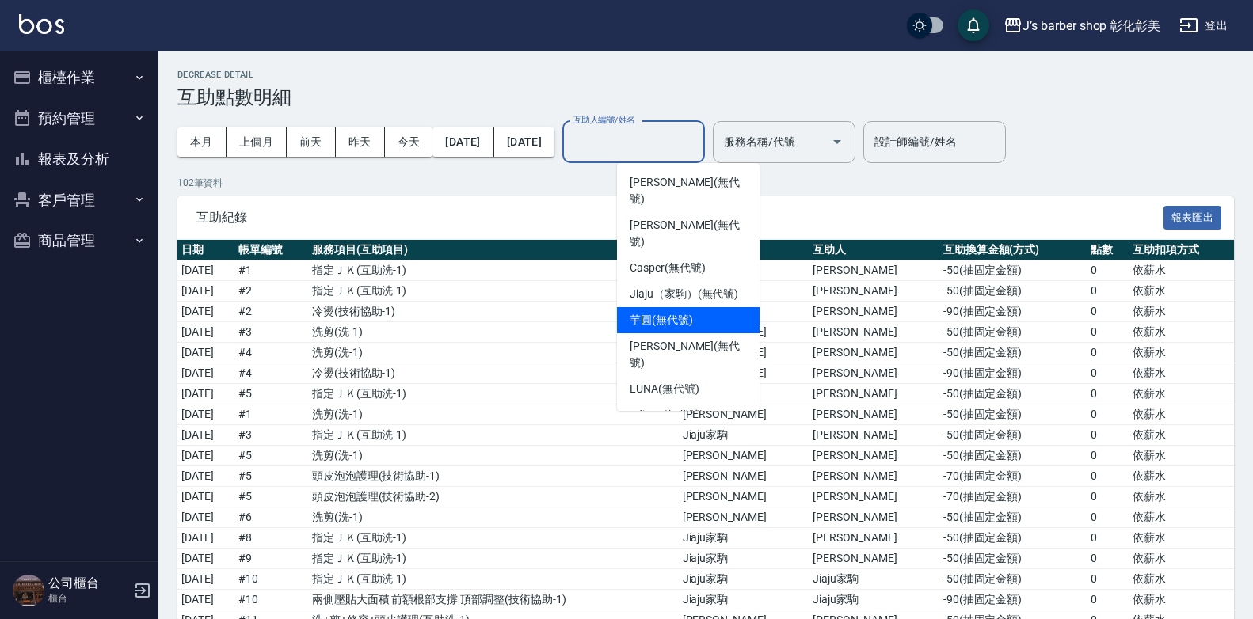
click at [704, 307] on div "芋圓 (無代號)" at bounding box center [688, 320] width 143 height 26
type input "芋圓(無代號)"
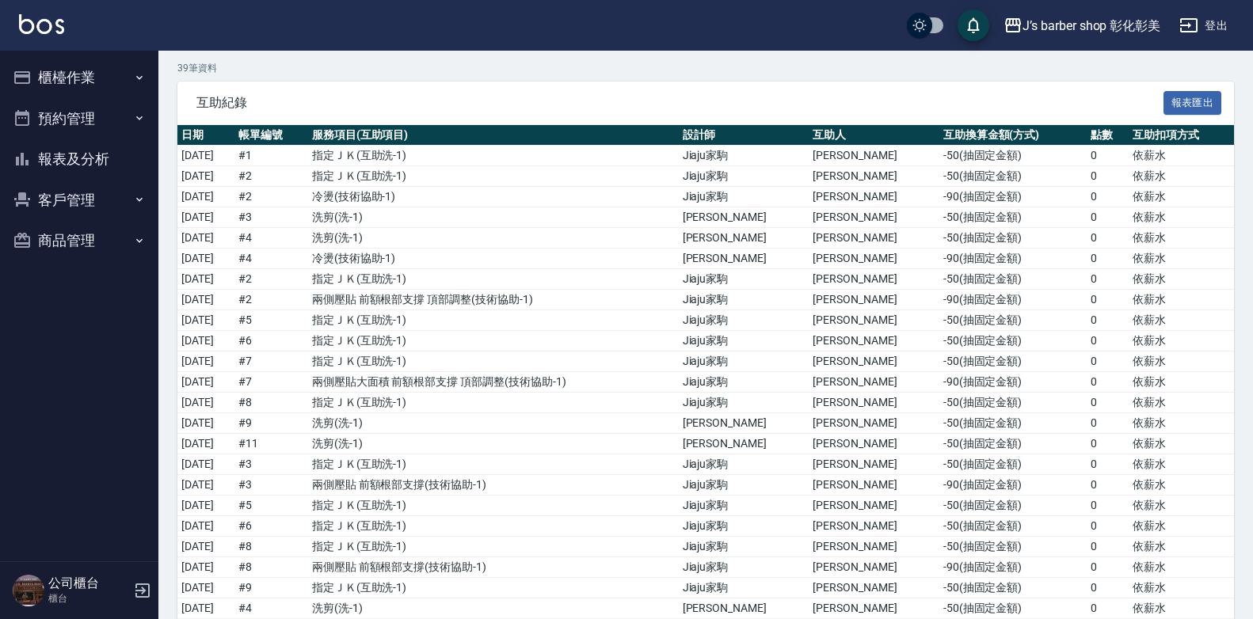
scroll to position [28, 0]
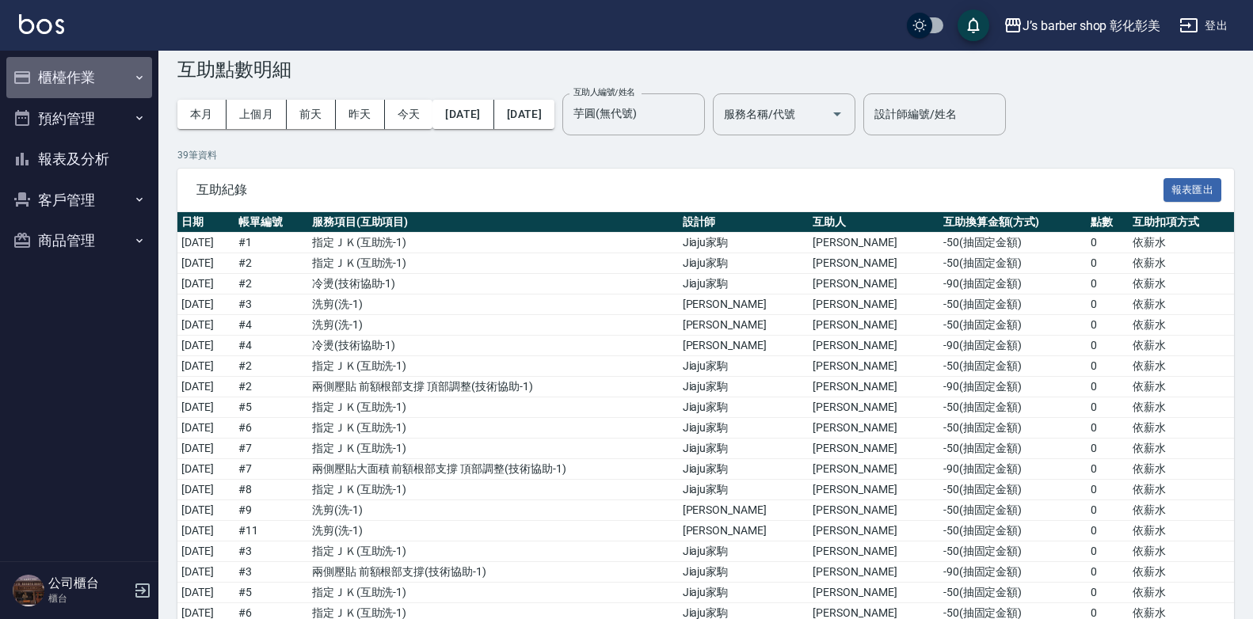
click at [83, 70] on button "櫃檯作業" at bounding box center [79, 77] width 146 height 41
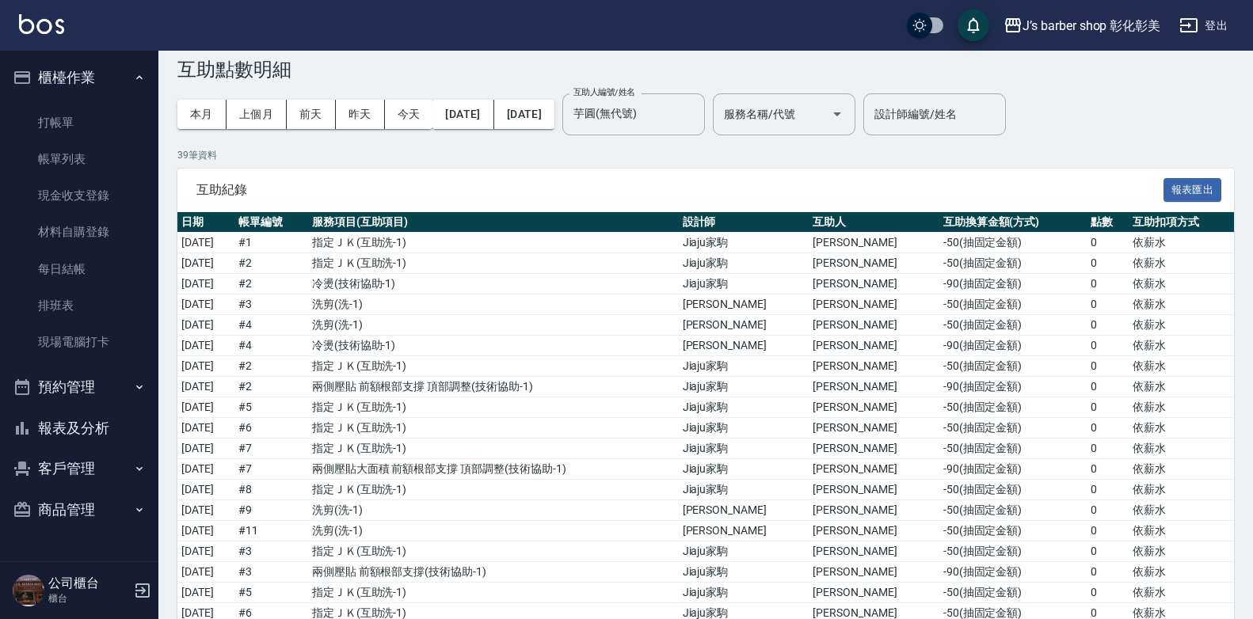
click at [96, 382] on button "預約管理" at bounding box center [79, 387] width 146 height 41
click at [111, 385] on button "預約管理" at bounding box center [79, 387] width 146 height 41
click at [141, 390] on icon "button" at bounding box center [139, 387] width 13 height 13
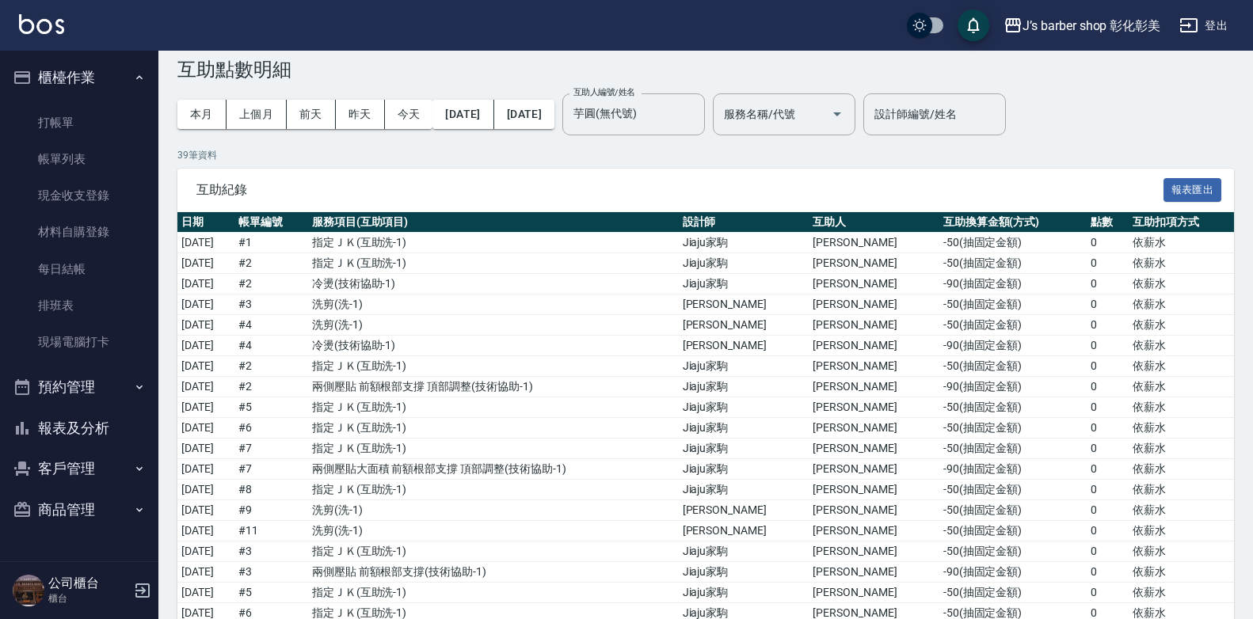
click at [141, 390] on button "預約管理" at bounding box center [79, 387] width 146 height 41
click at [141, 390] on icon "button" at bounding box center [139, 387] width 13 height 13
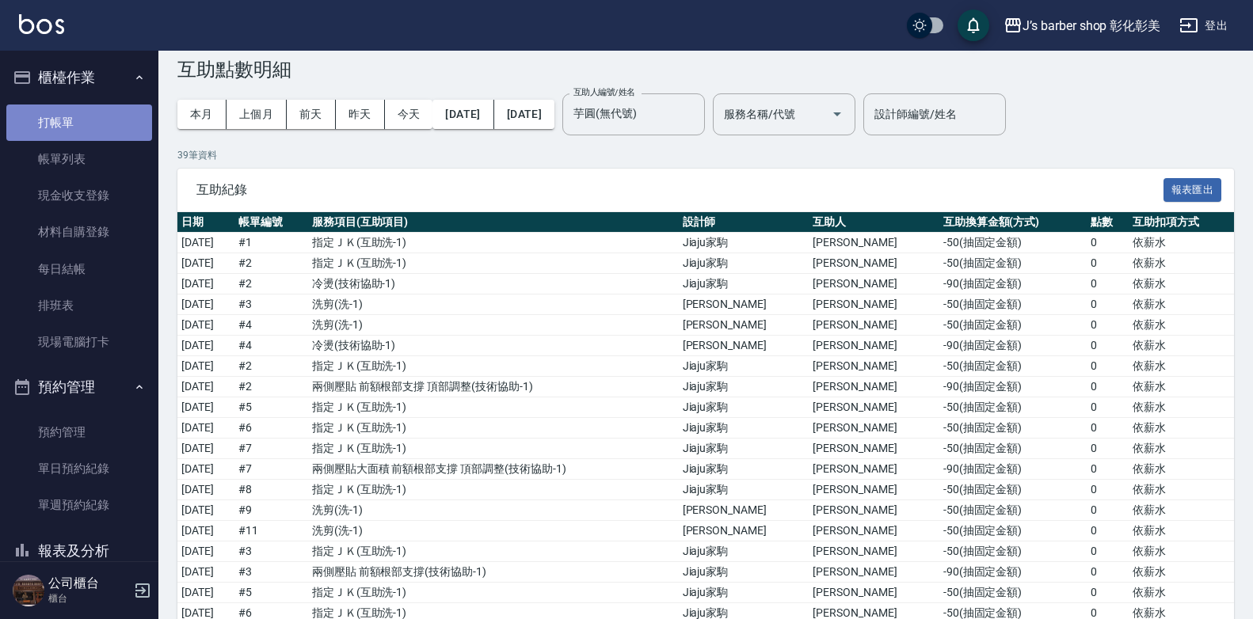
click at [85, 121] on link "打帳單" at bounding box center [79, 123] width 146 height 36
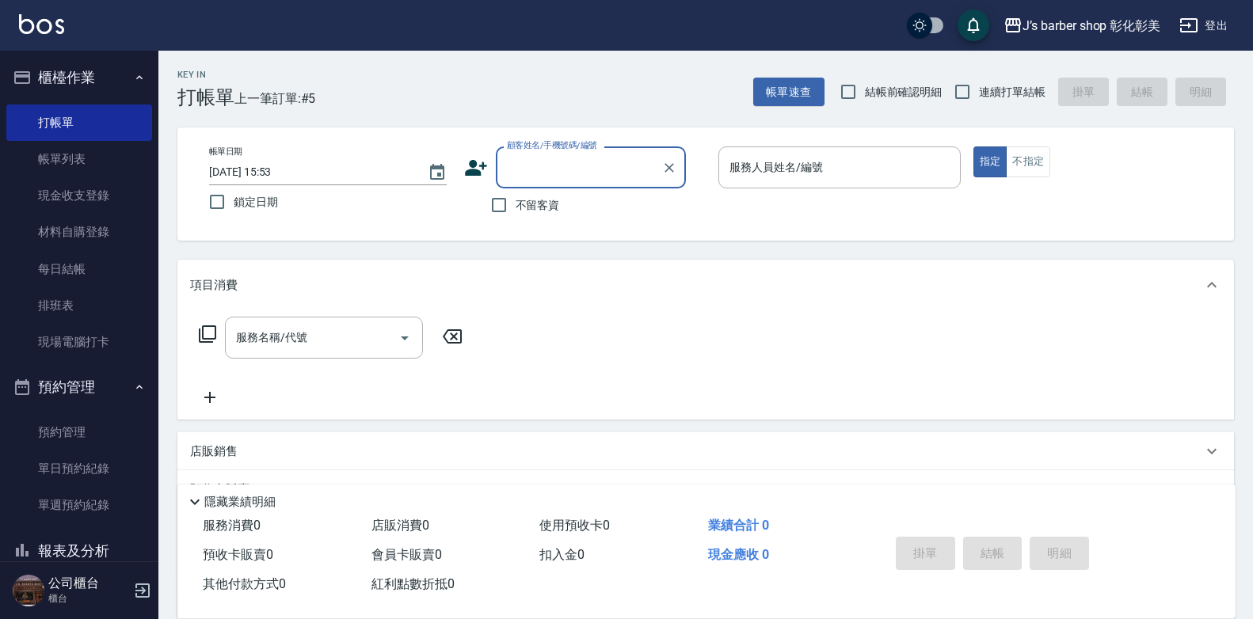
click at [295, 173] on input "[DATE] 15:53" at bounding box center [310, 172] width 203 height 26
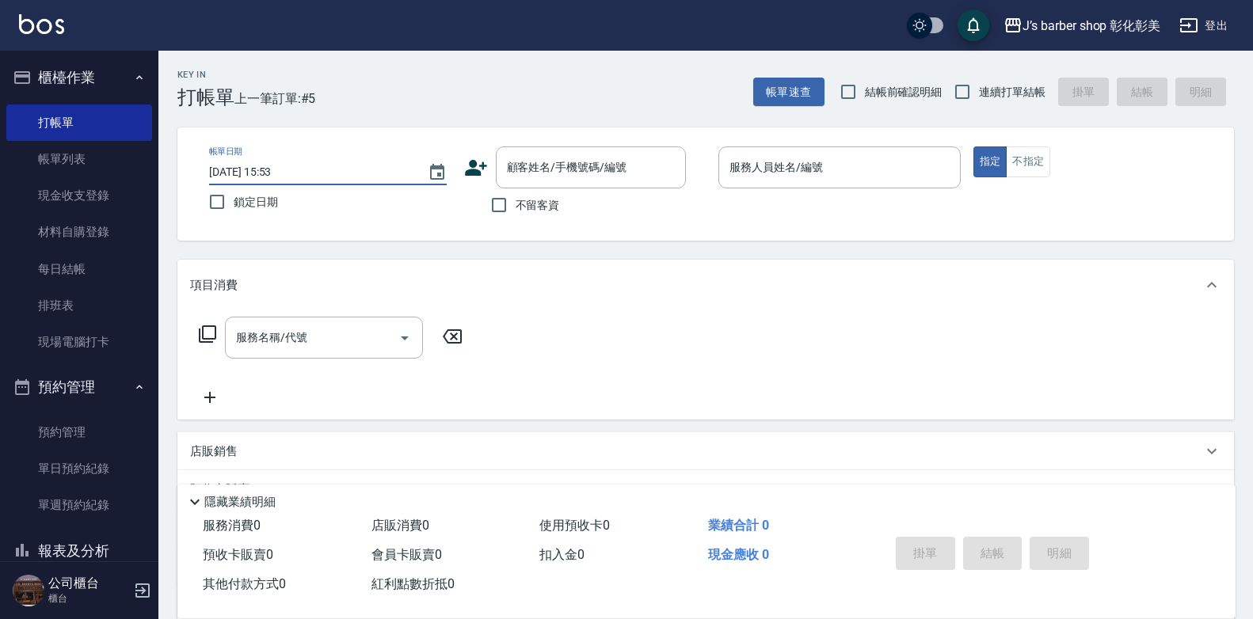
click at [295, 171] on input "[DATE] 15:53" at bounding box center [310, 172] width 203 height 26
type input "[DATE] 15:00"
click at [498, 207] on input "不留客資" at bounding box center [498, 204] width 33 height 33
checkbox input "true"
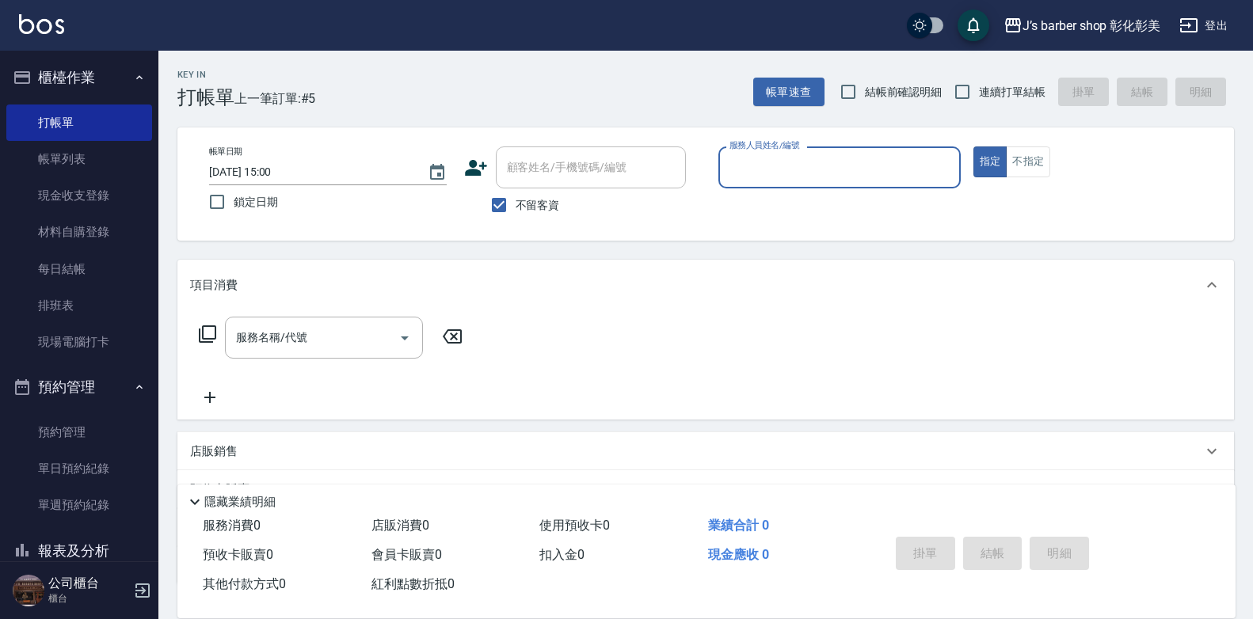
click at [747, 150] on label "服務人員姓名/編號" at bounding box center [764, 145] width 70 height 12
click at [747, 154] on input "服務人員姓名/編號" at bounding box center [839, 168] width 228 height 28
click at [750, 158] on input "服務人員姓名/編號" at bounding box center [839, 168] width 228 height 28
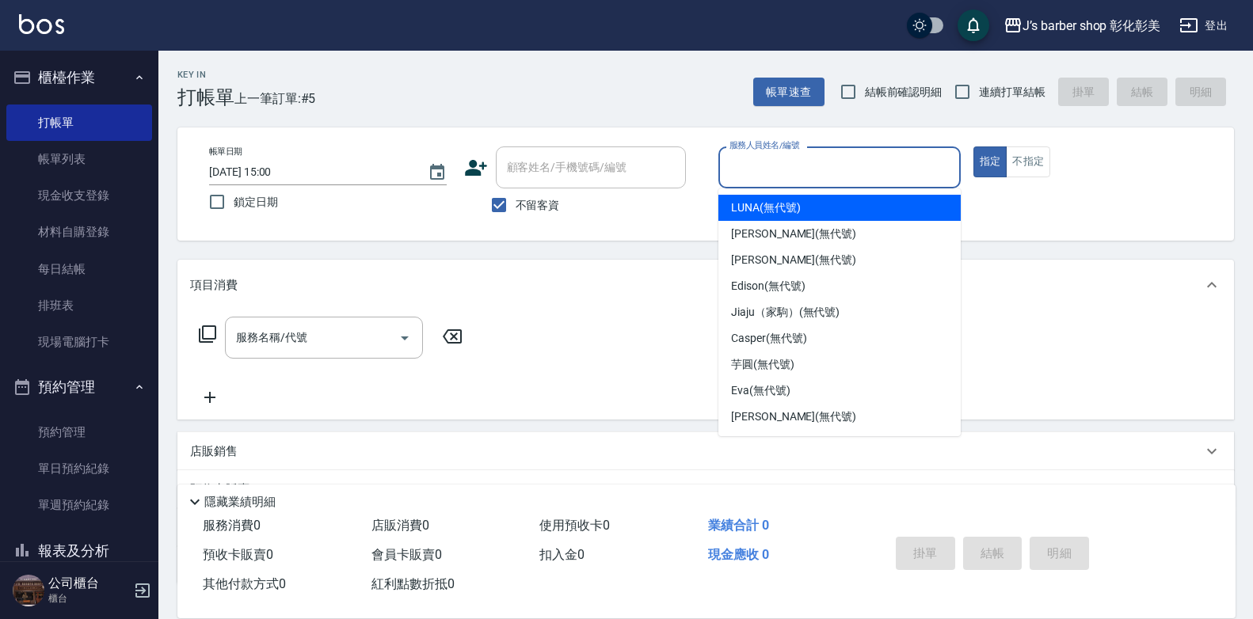
click at [736, 202] on span "LUNA (無代號)" at bounding box center [766, 208] width 70 height 17
type input "LUNA(無代號)"
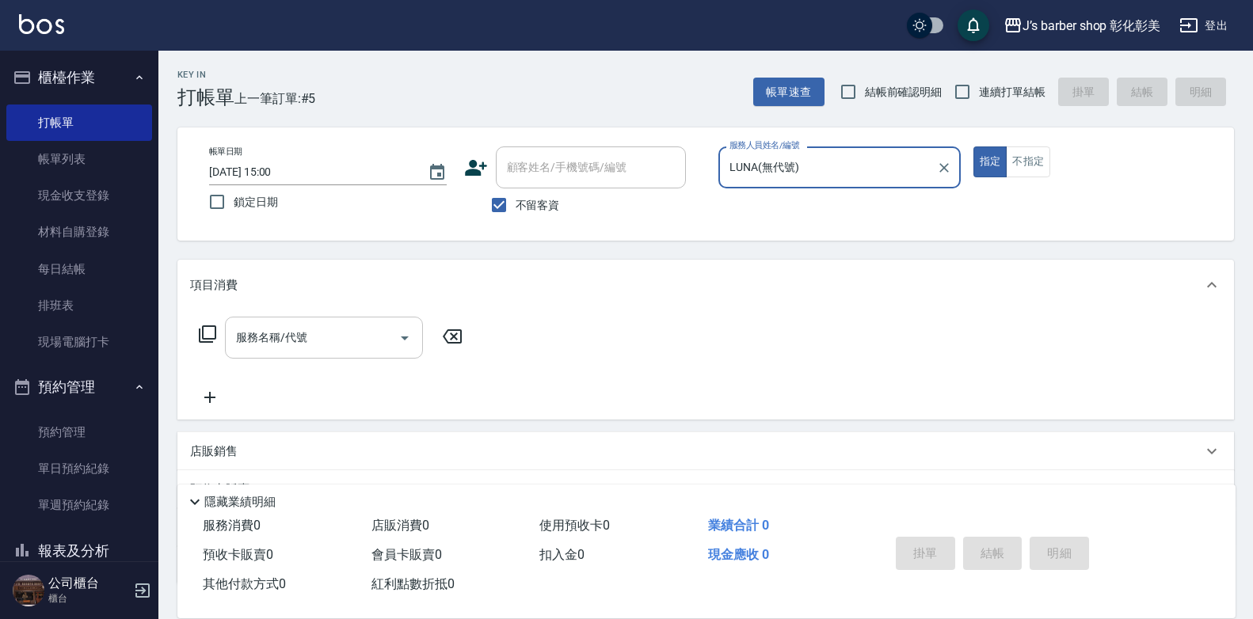
click at [358, 341] on input "服務名稱/代號" at bounding box center [312, 338] width 160 height 28
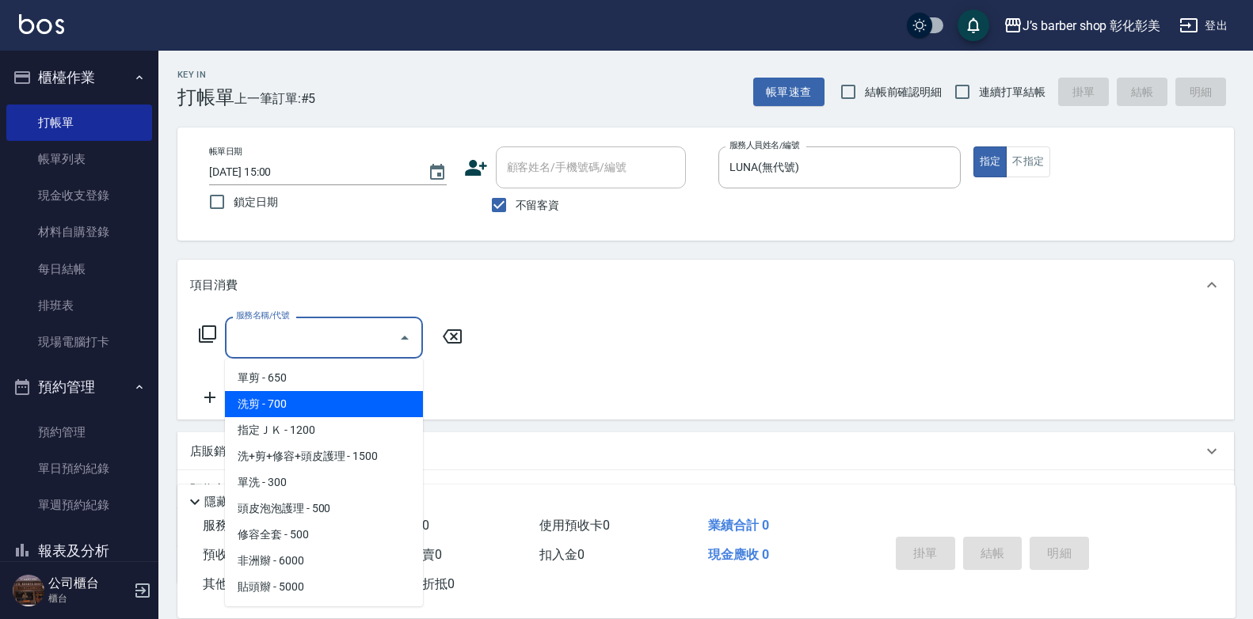
click at [375, 412] on span "洗剪 - 700" at bounding box center [324, 404] width 198 height 26
type input "洗剪(101)"
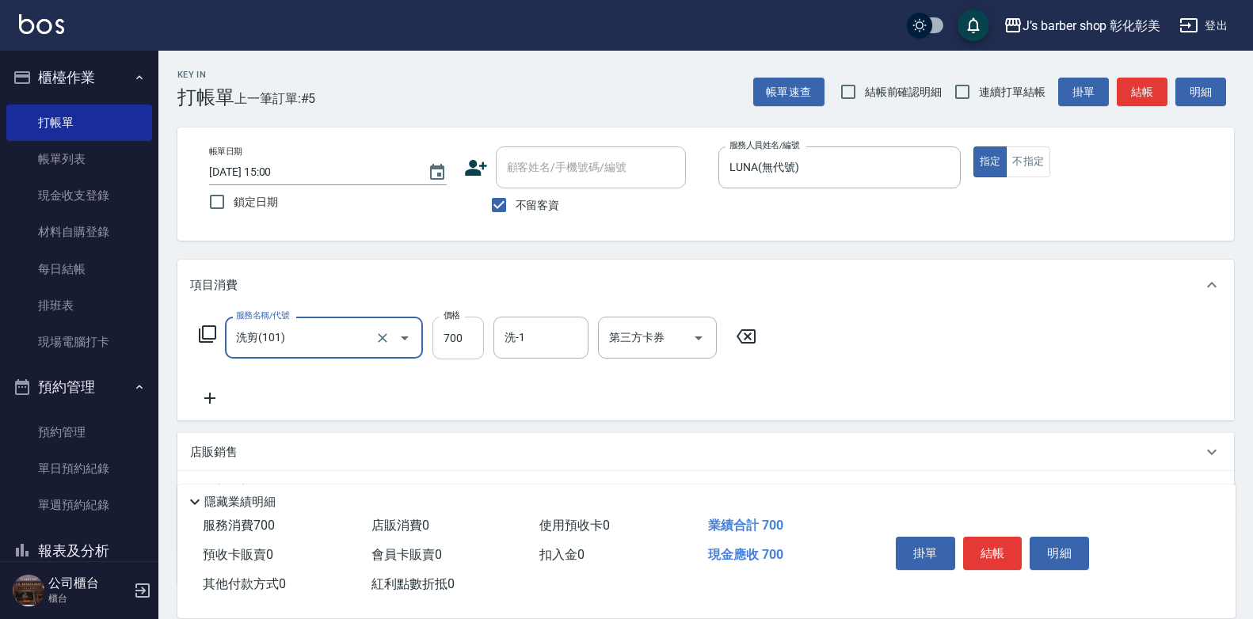
click at [453, 338] on input "700" at bounding box center [457, 338] width 51 height 43
type input "800"
click at [552, 341] on input "洗-1" at bounding box center [540, 338] width 81 height 28
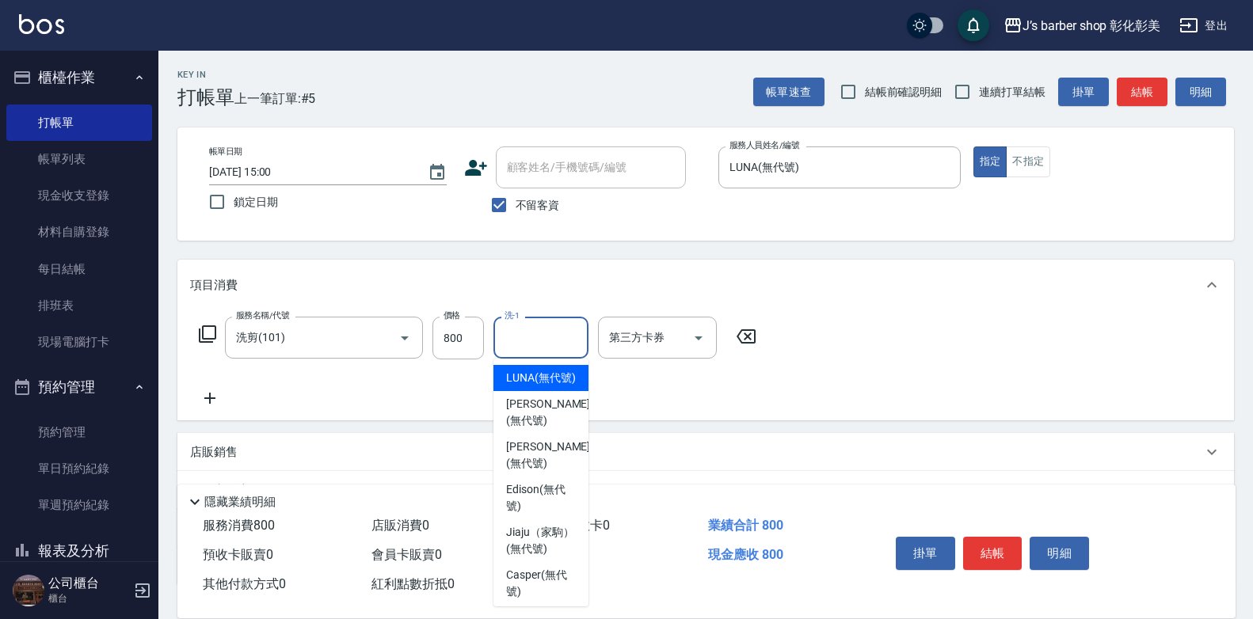
click at [565, 386] on span "LUNA (無代號)" at bounding box center [541, 378] width 70 height 17
type input "LUNA(無代號)"
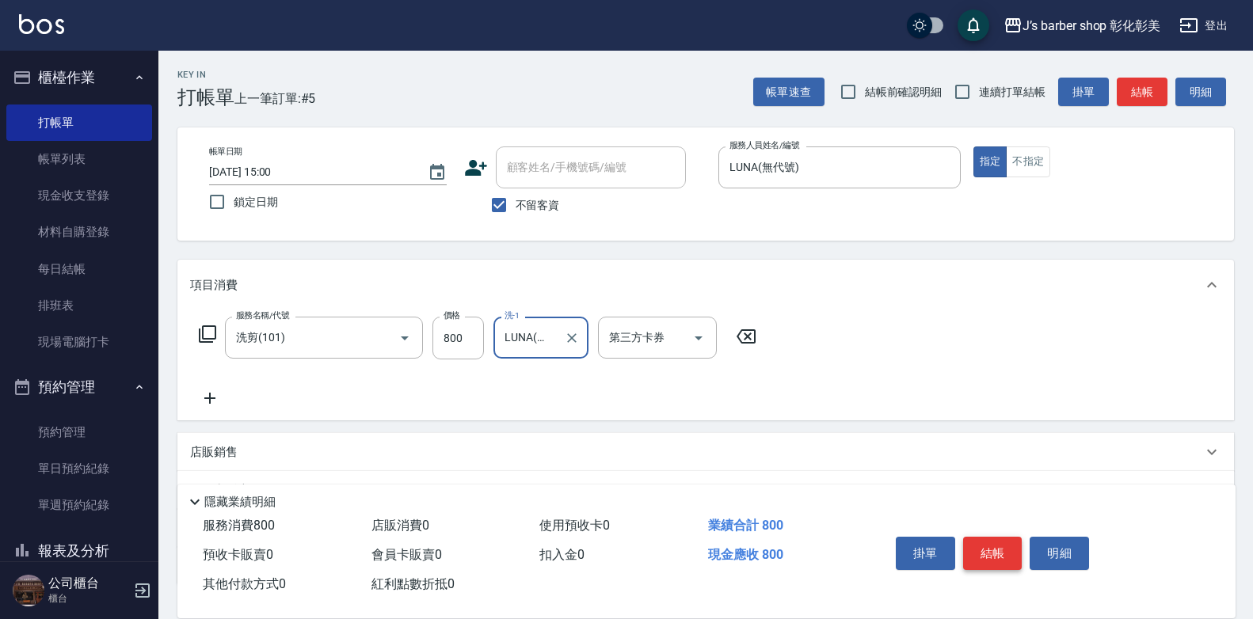
click at [995, 544] on button "結帳" at bounding box center [992, 553] width 59 height 33
click at [995, 544] on div "掛單 結帳 明細" at bounding box center [992, 556] width 207 height 50
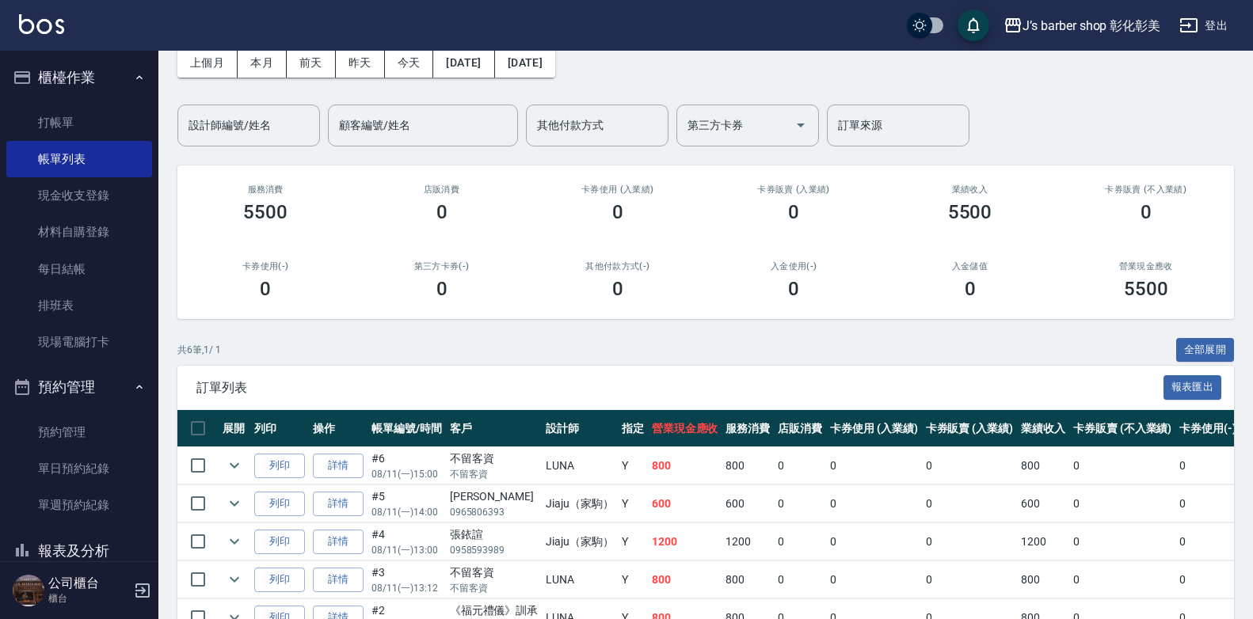
scroll to position [158, 0]
